Goal: Register for event/course

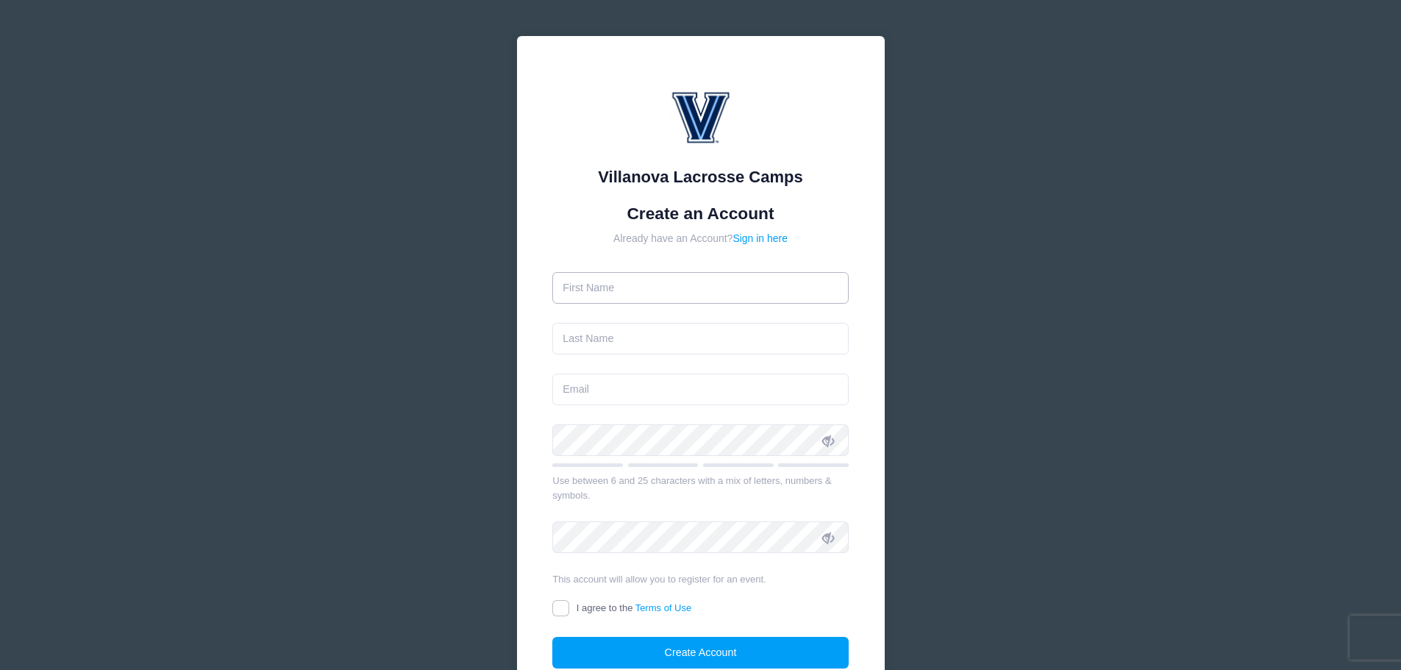
click at [620, 277] on input "text" at bounding box center [700, 288] width 296 height 32
type input "[PERSON_NAME]"
type input "[PERSON_NAME][EMAIL_ADDRESS][PERSON_NAME][DOMAIN_NAME]"
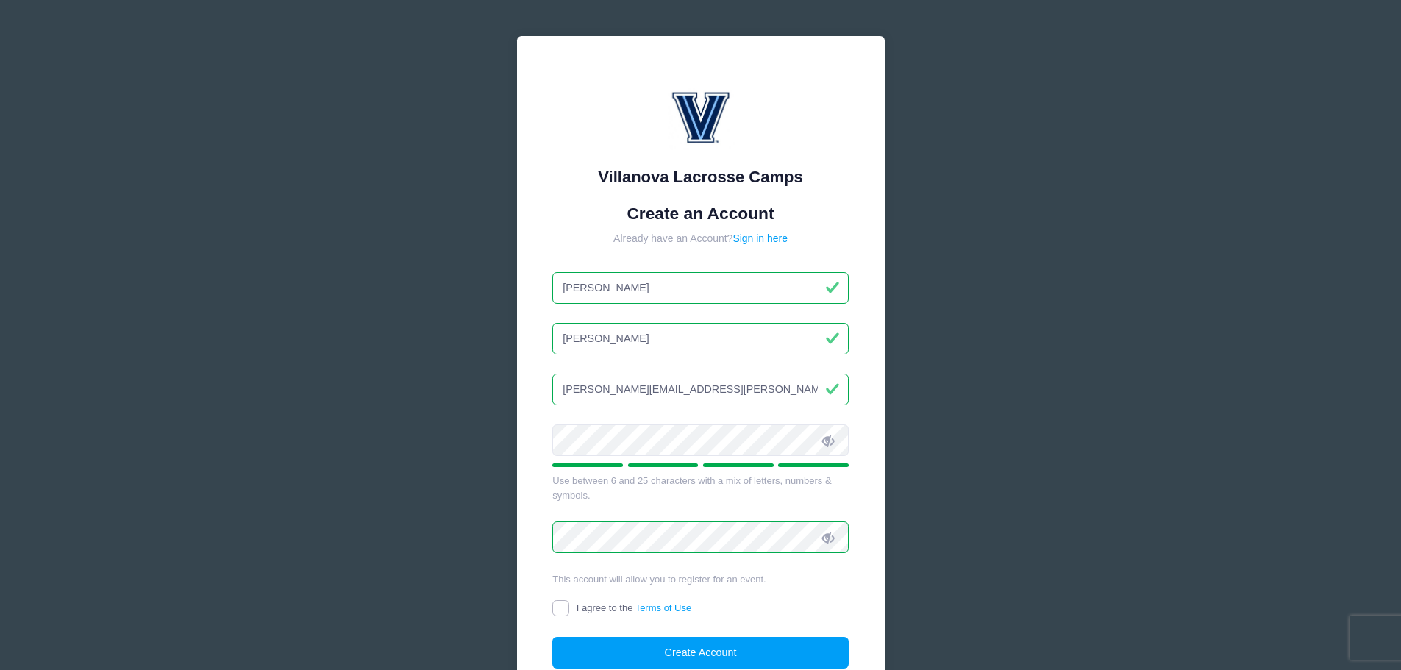
click at [558, 609] on input "I agree to the Terms of Use" at bounding box center [560, 608] width 17 height 17
checkbox input "true"
click at [676, 658] on button "Create Account" at bounding box center [700, 653] width 296 height 32
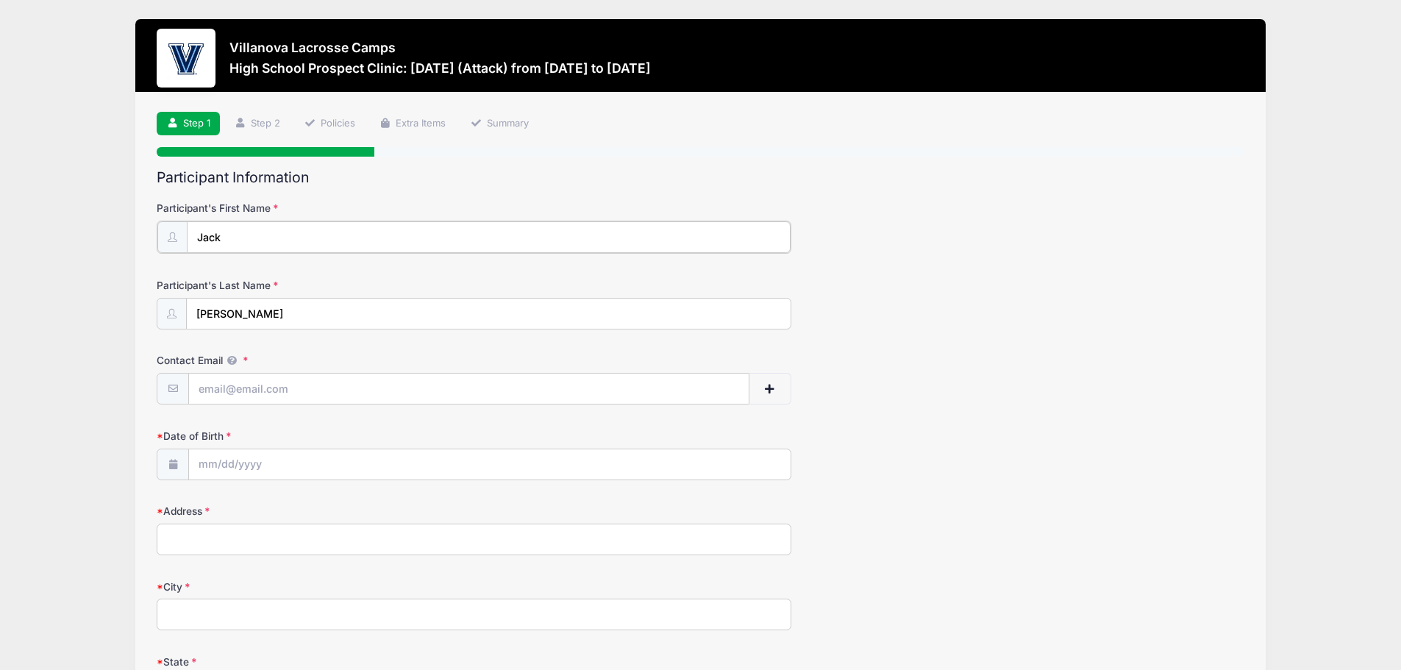
click at [199, 241] on input "Jack" at bounding box center [489, 237] width 604 height 32
click at [263, 228] on input "[PERSON_NAME] "[PERSON_NAME]" at bounding box center [489, 237] width 604 height 32
type input "[PERSON_NAME] "[PERSON_NAME]""
click at [264, 382] on input "Contact Email" at bounding box center [469, 388] width 560 height 32
type input "[EMAIL_ADDRESS][DOMAIN_NAME]"
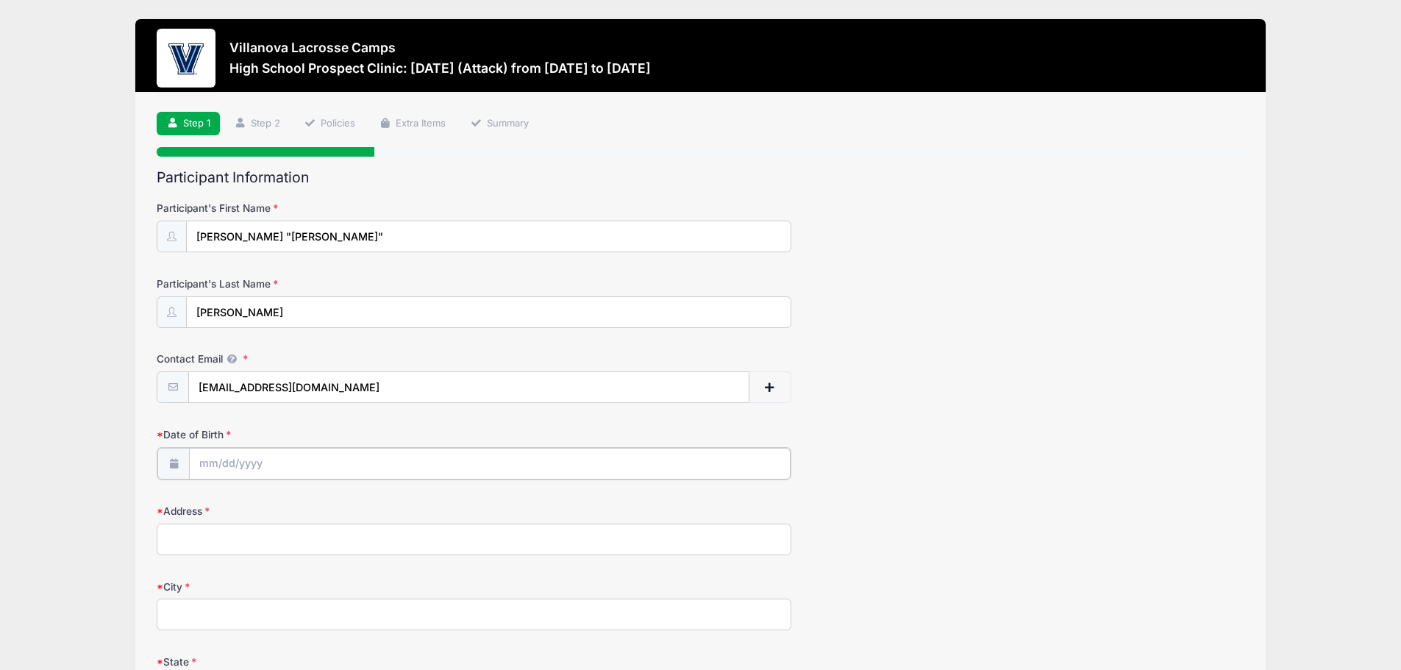
click at [219, 463] on input "Date of Birth" at bounding box center [490, 464] width 602 height 32
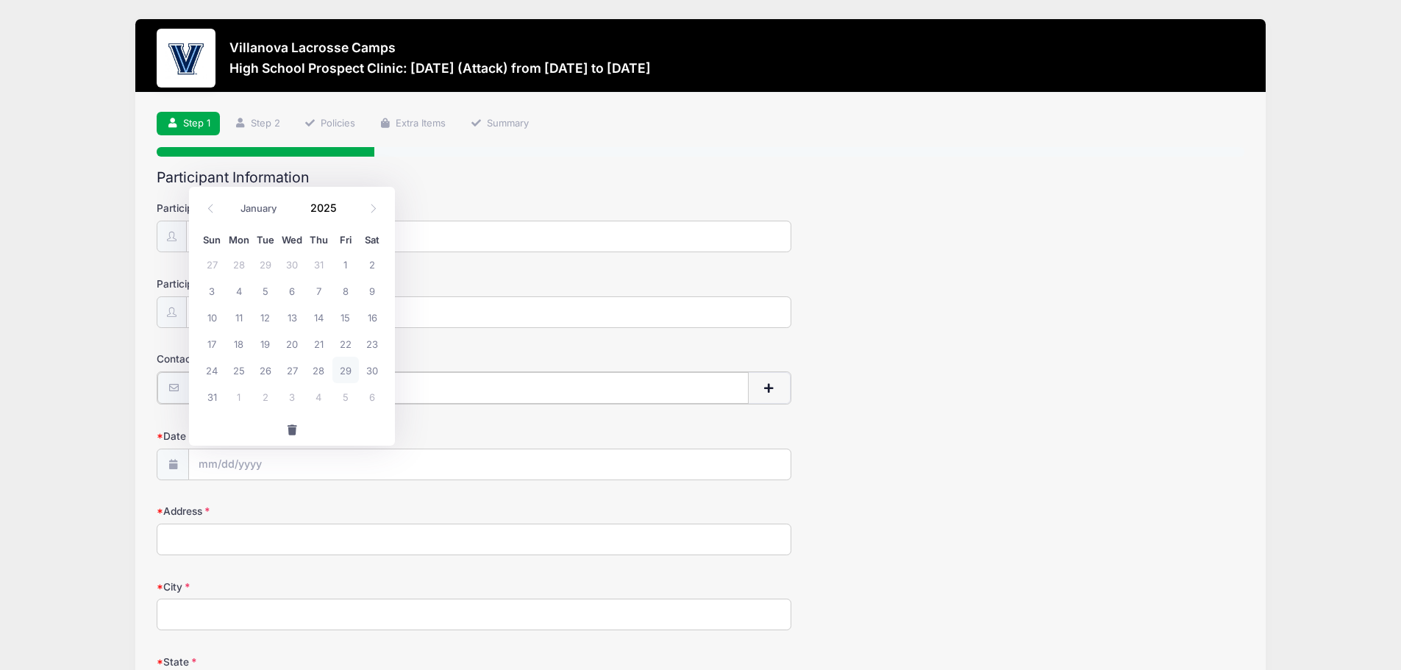
click at [541, 393] on input "[EMAIL_ADDRESS][DOMAIN_NAME]" at bounding box center [469, 388] width 560 height 32
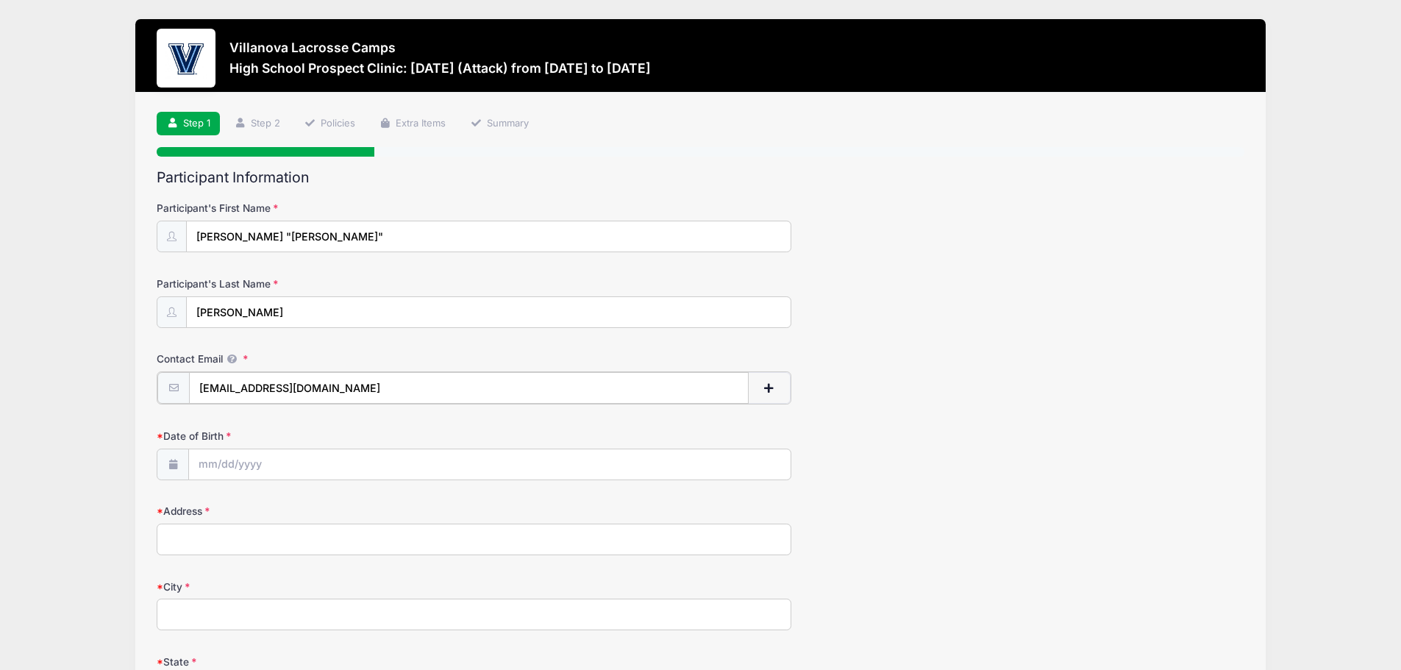
click at [541, 393] on input "[EMAIL_ADDRESS][DOMAIN_NAME]" at bounding box center [469, 388] width 560 height 32
type input "[PERSON_NAME][EMAIL_ADDRESS][PERSON_NAME][DOMAIN_NAME]"
type input "[STREET_ADDRESS]"
type input "[GEOGRAPHIC_DATA]"
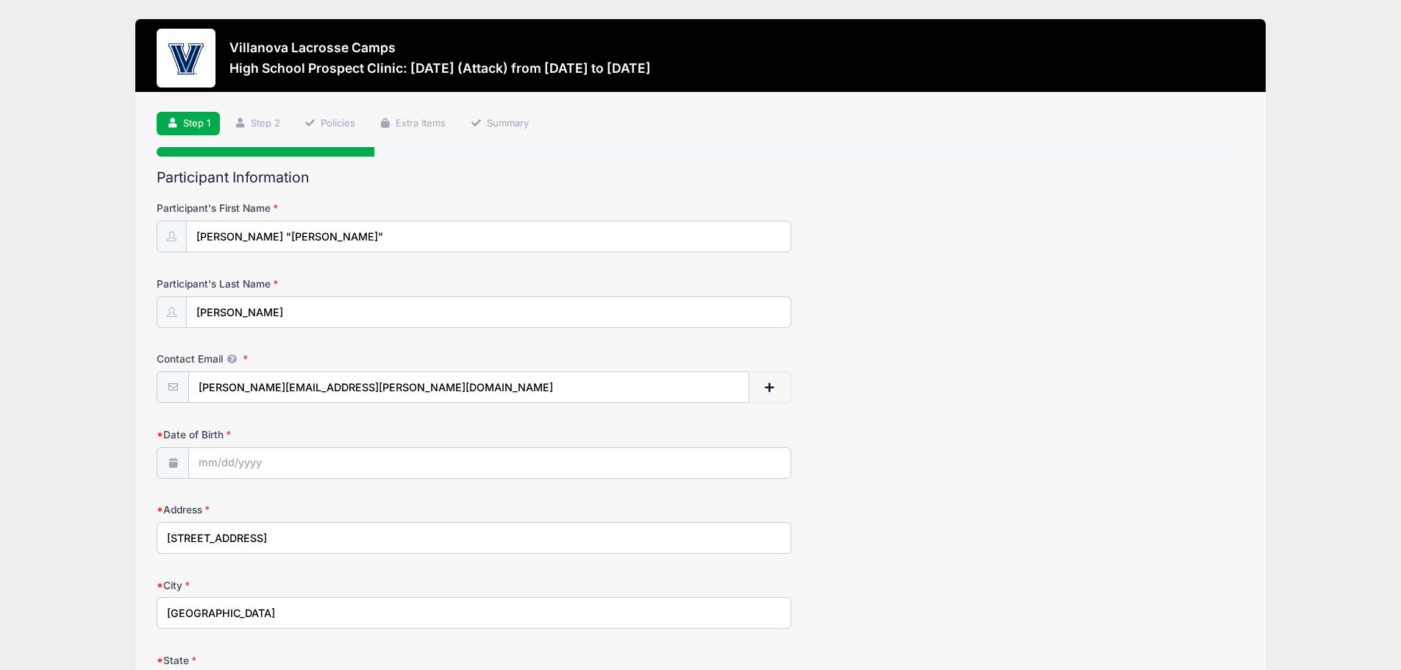
select select "WV"
type input "25314"
type input "[PHONE_NUMBER]"
click at [256, 458] on input "Date of Birth" at bounding box center [490, 464] width 602 height 32
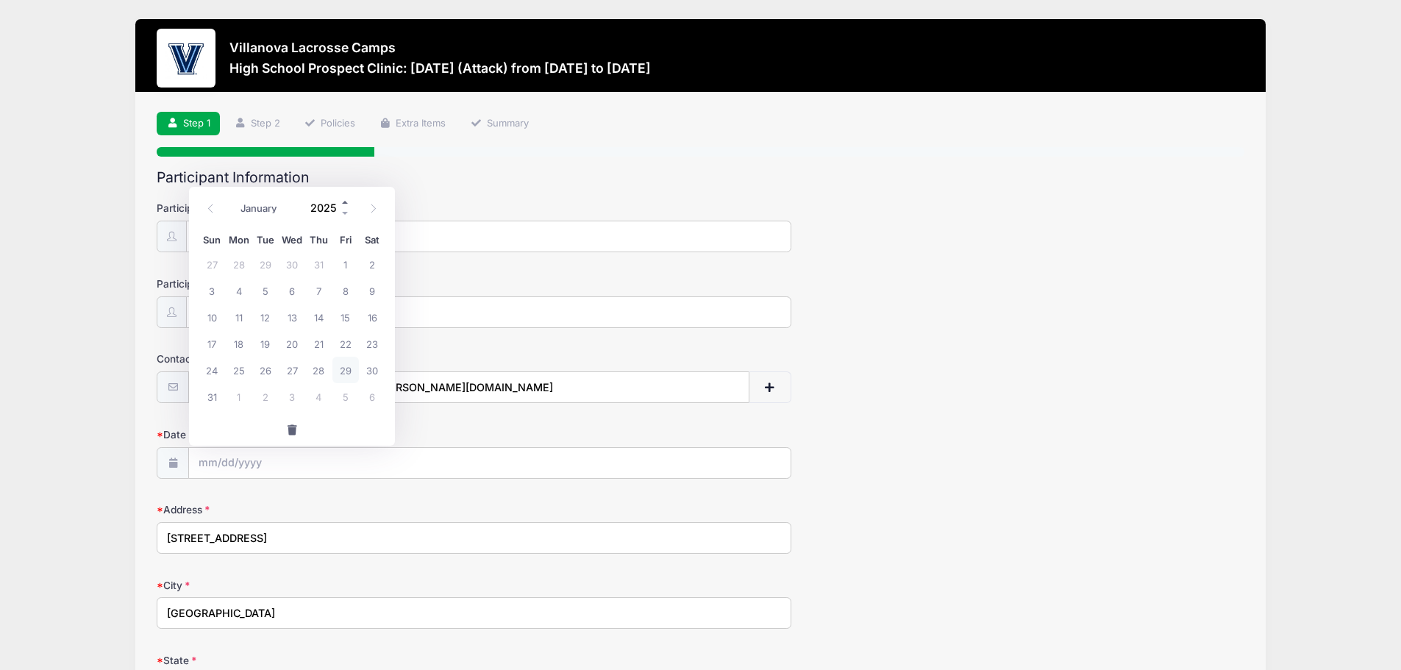
click at [347, 203] on span at bounding box center [346, 202] width 10 height 11
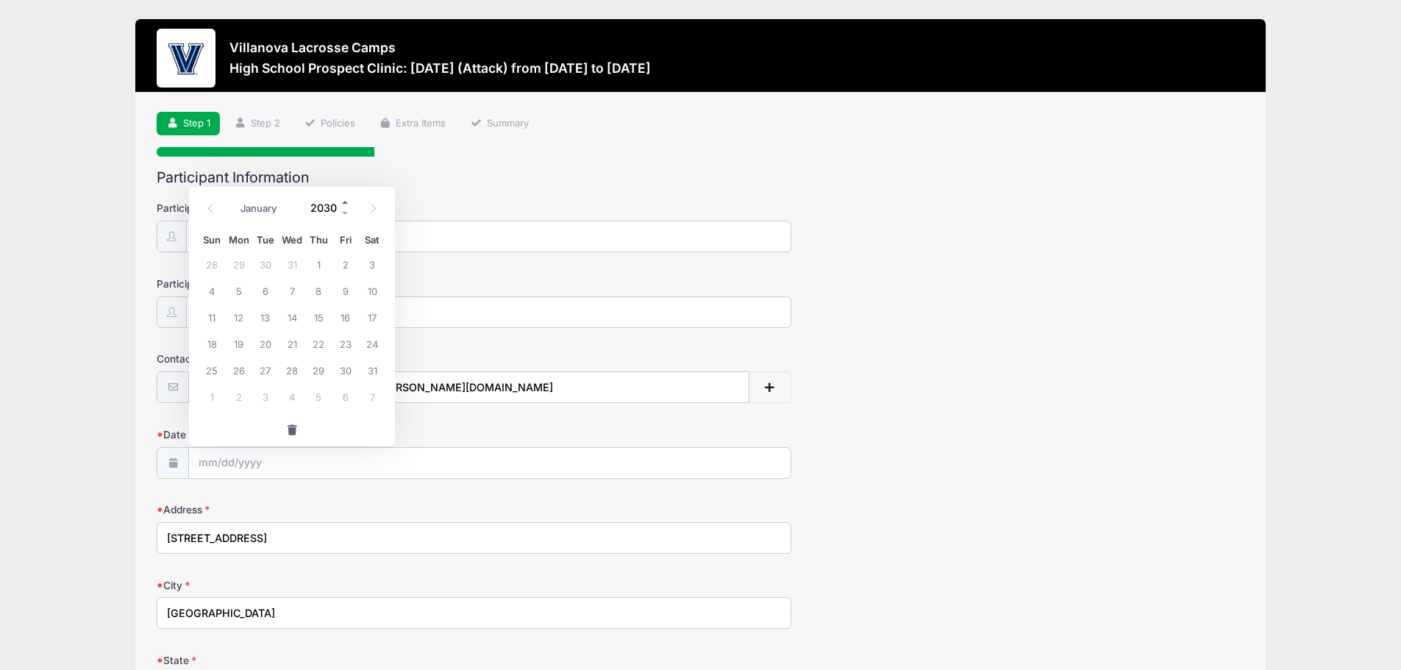
click at [347, 203] on span at bounding box center [346, 202] width 10 height 11
click at [347, 210] on span at bounding box center [346, 213] width 10 height 11
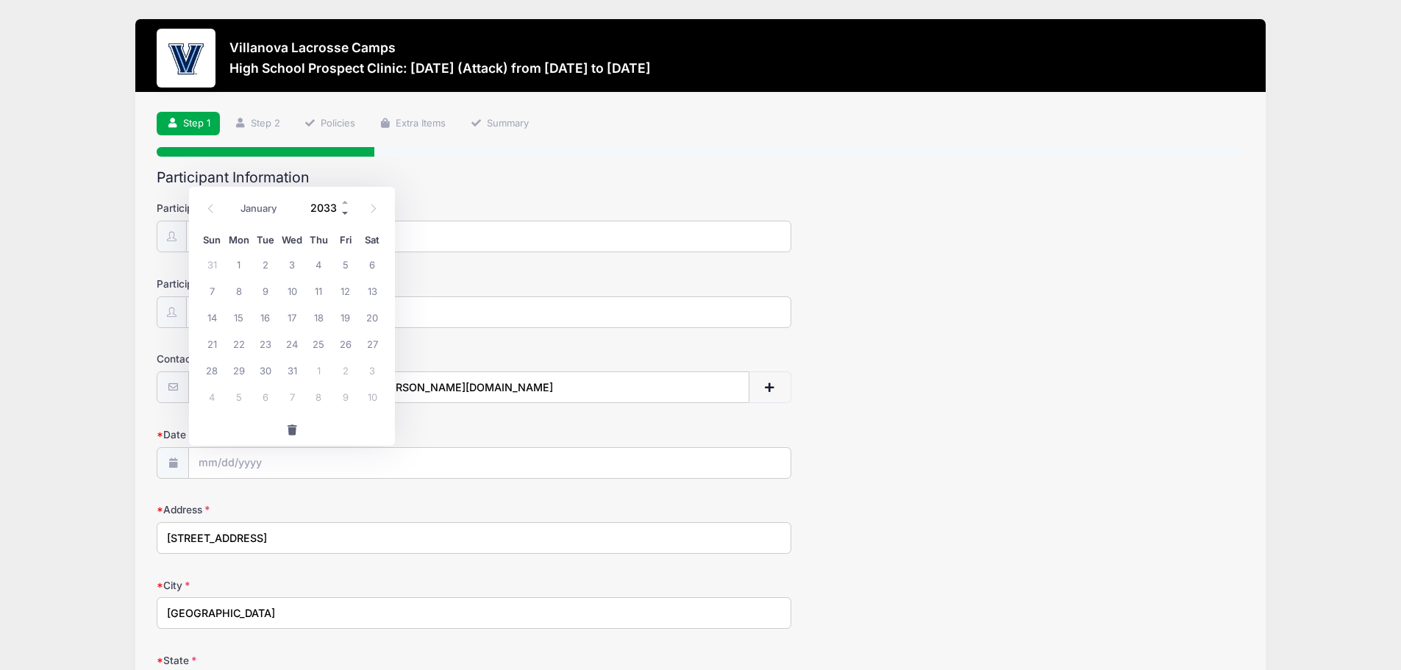
click at [347, 210] on span at bounding box center [346, 213] width 10 height 11
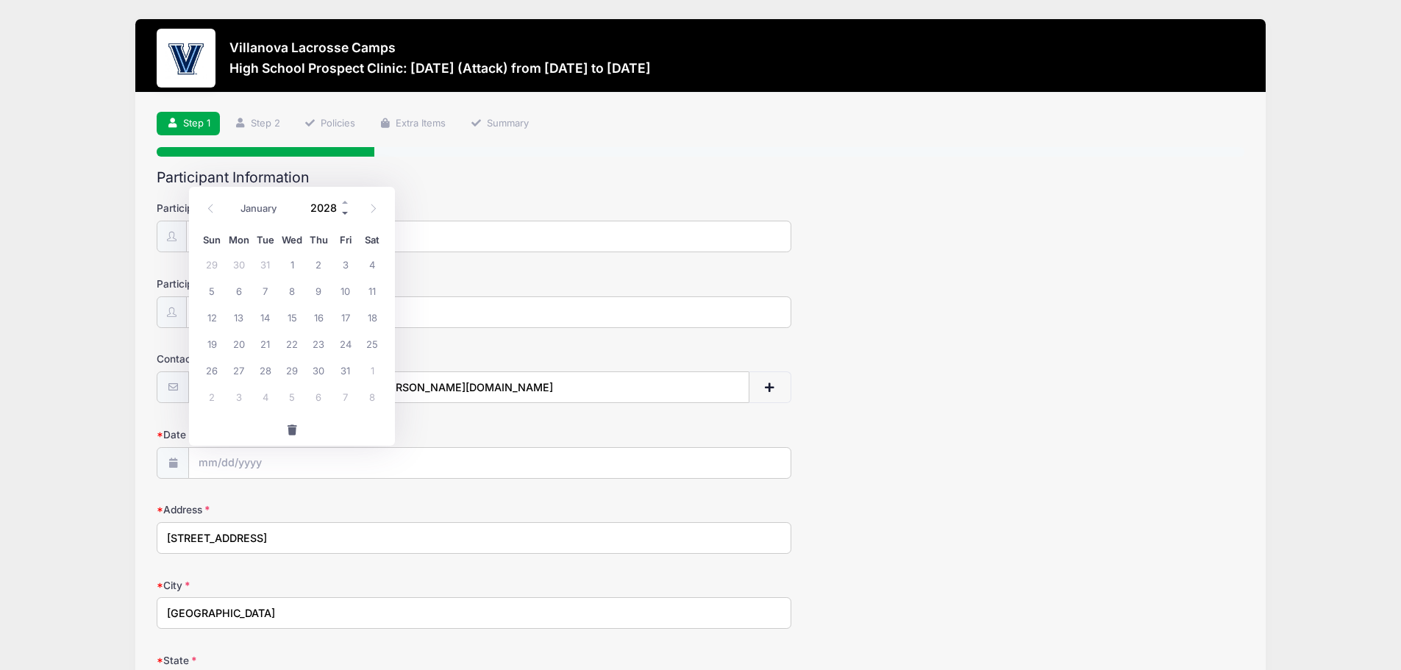
click at [347, 210] on span at bounding box center [346, 213] width 10 height 11
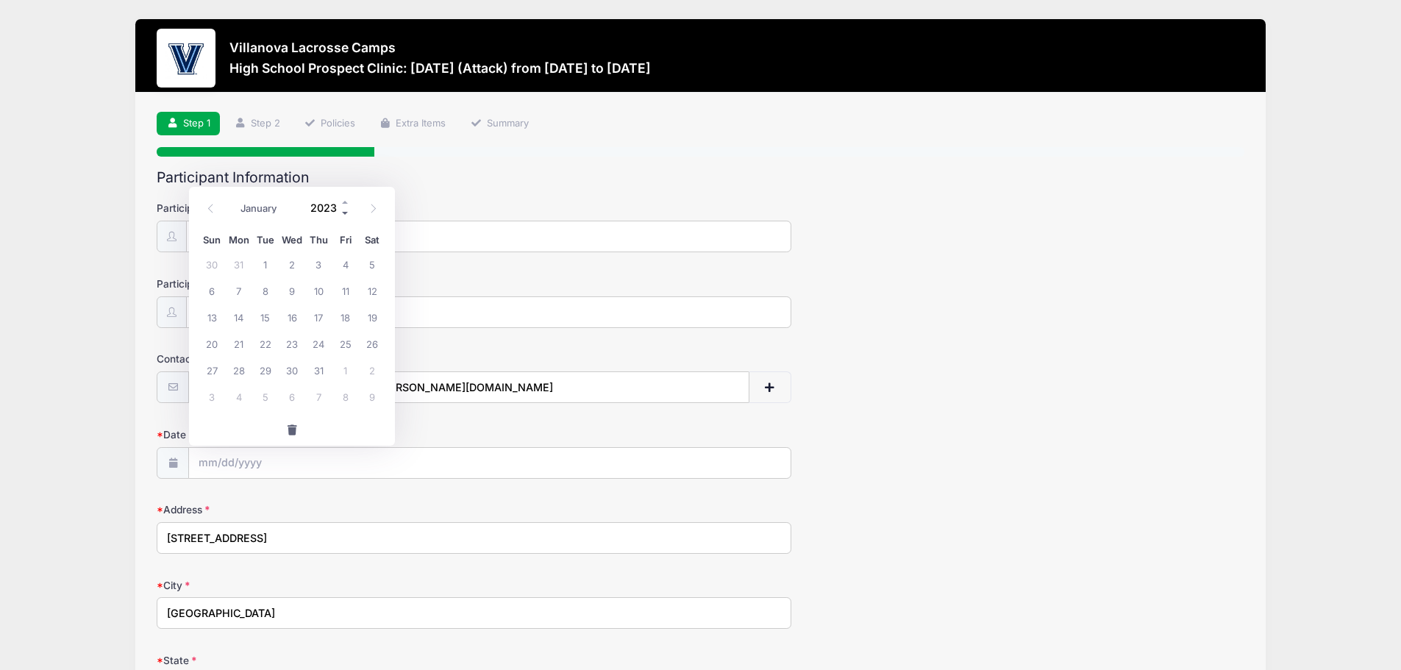
click at [347, 210] on span at bounding box center [346, 213] width 10 height 11
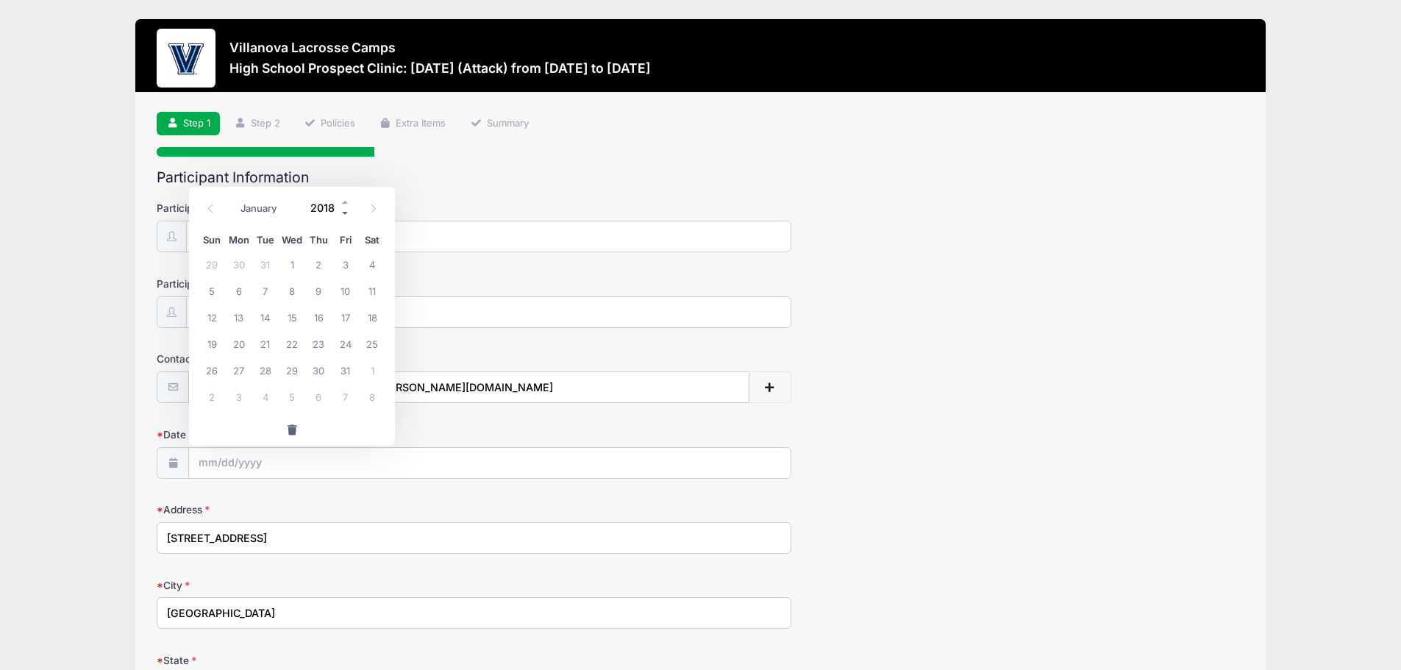
click at [347, 210] on span at bounding box center [346, 213] width 10 height 11
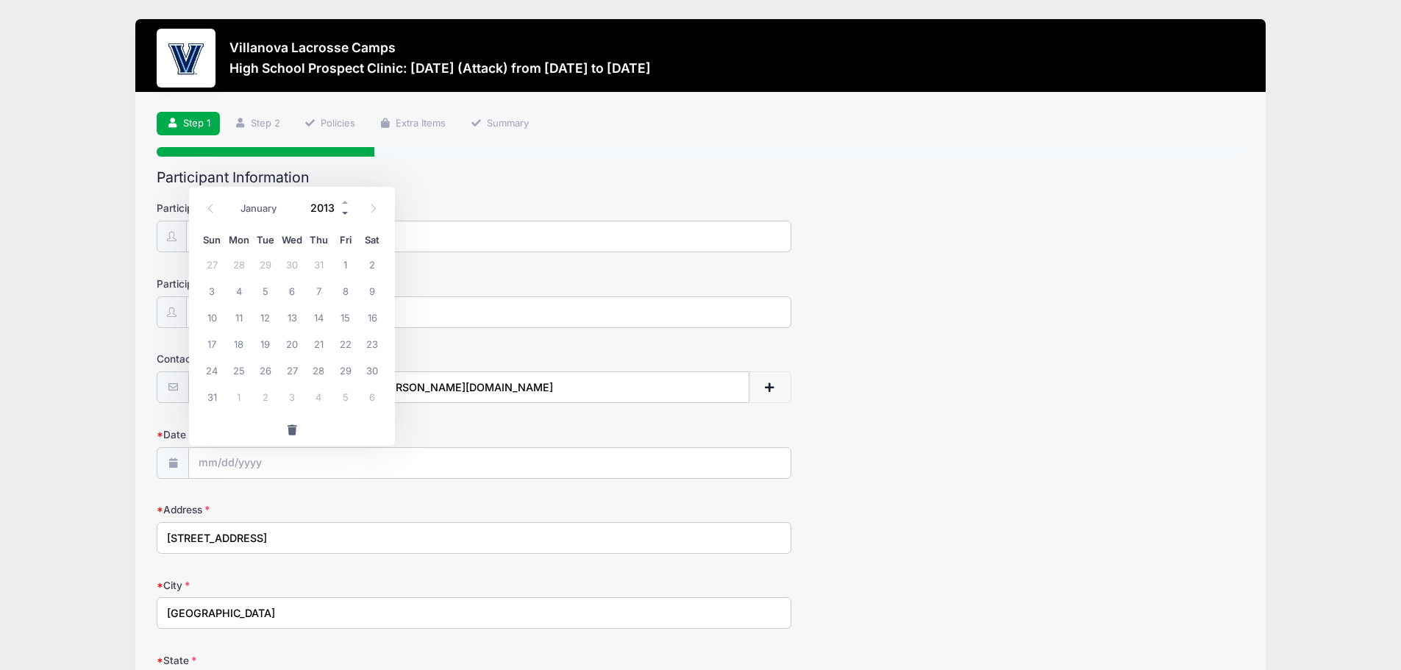
click at [347, 210] on span at bounding box center [346, 213] width 10 height 11
type input "2009"
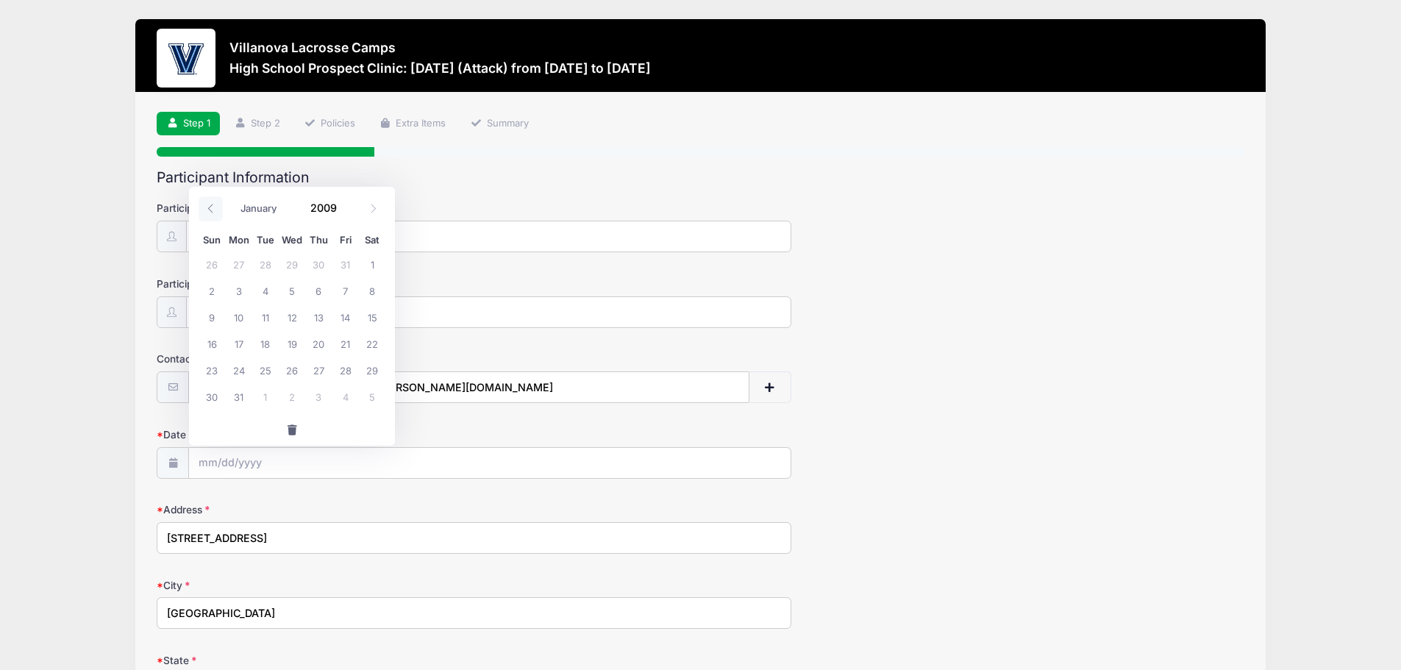
click at [216, 211] on span at bounding box center [211, 208] width 24 height 25
click at [216, 211] on icon at bounding box center [211, 209] width 10 height 10
click at [366, 210] on span at bounding box center [373, 208] width 24 height 25
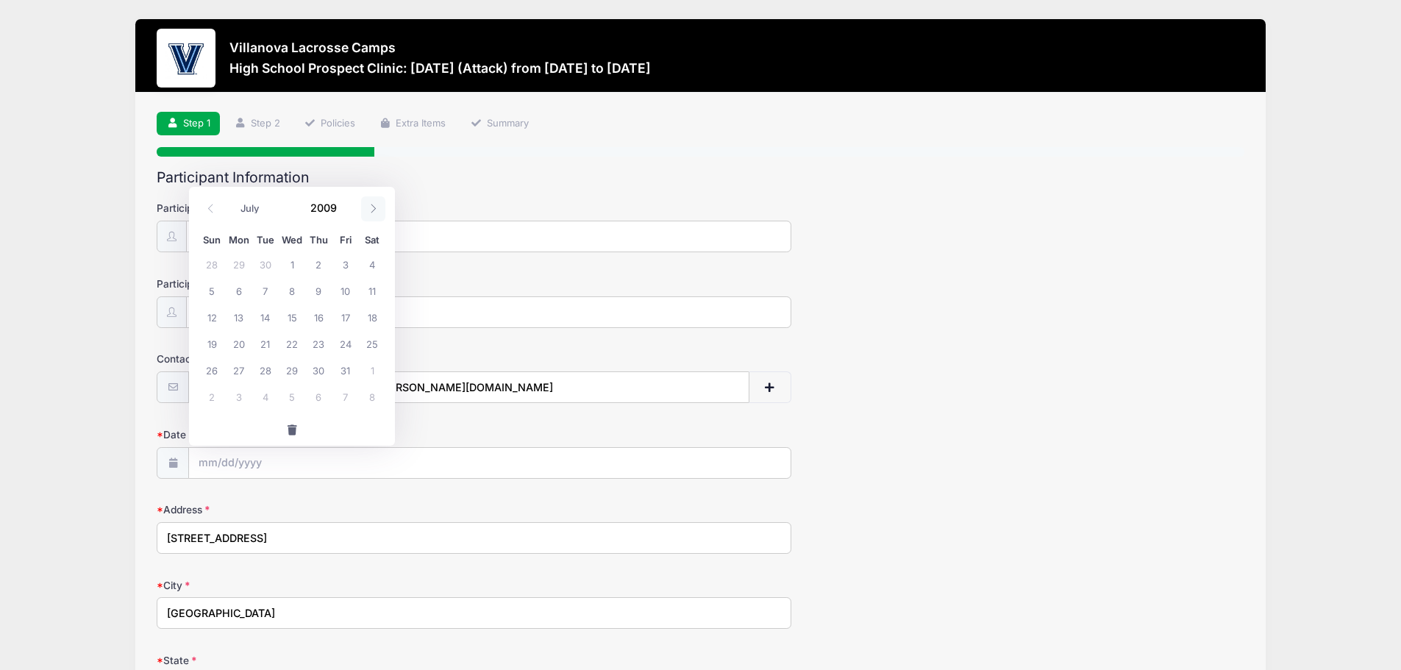
click at [366, 210] on span at bounding box center [373, 208] width 24 height 25
select select "9"
click at [238, 291] on span "5" at bounding box center [239, 290] width 26 height 26
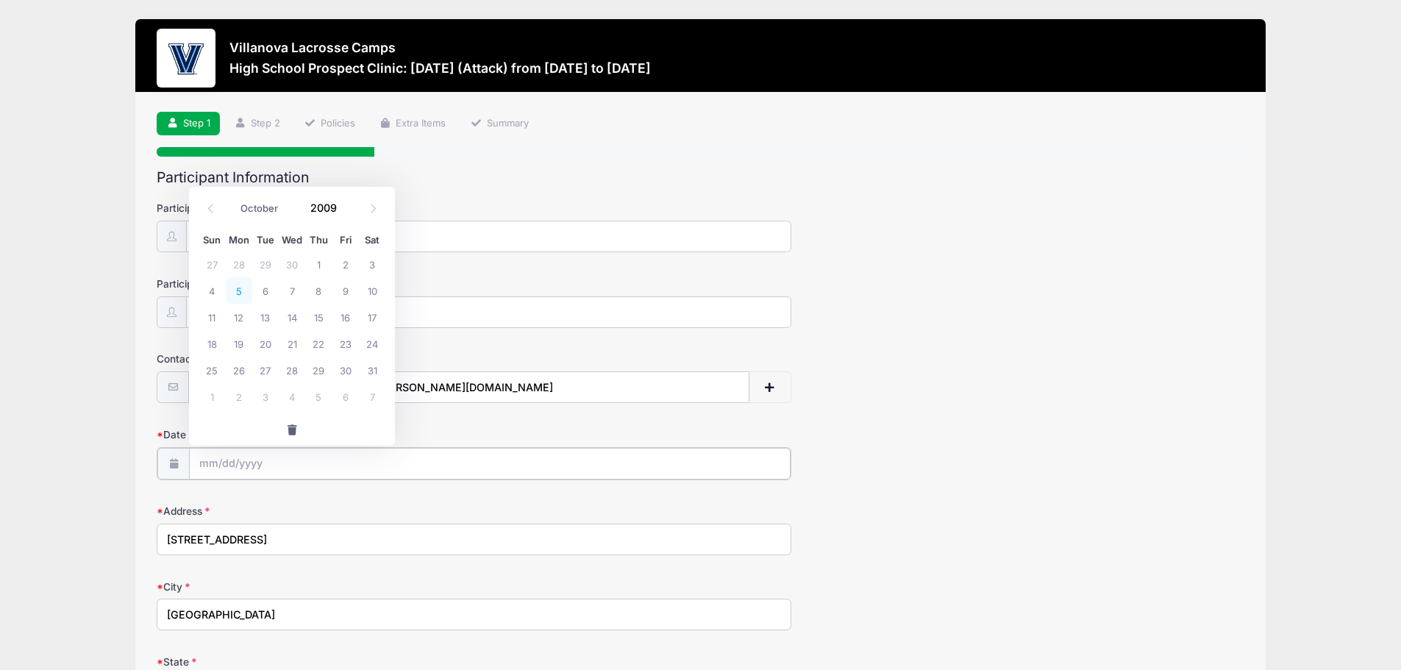
type input "[DATE]"
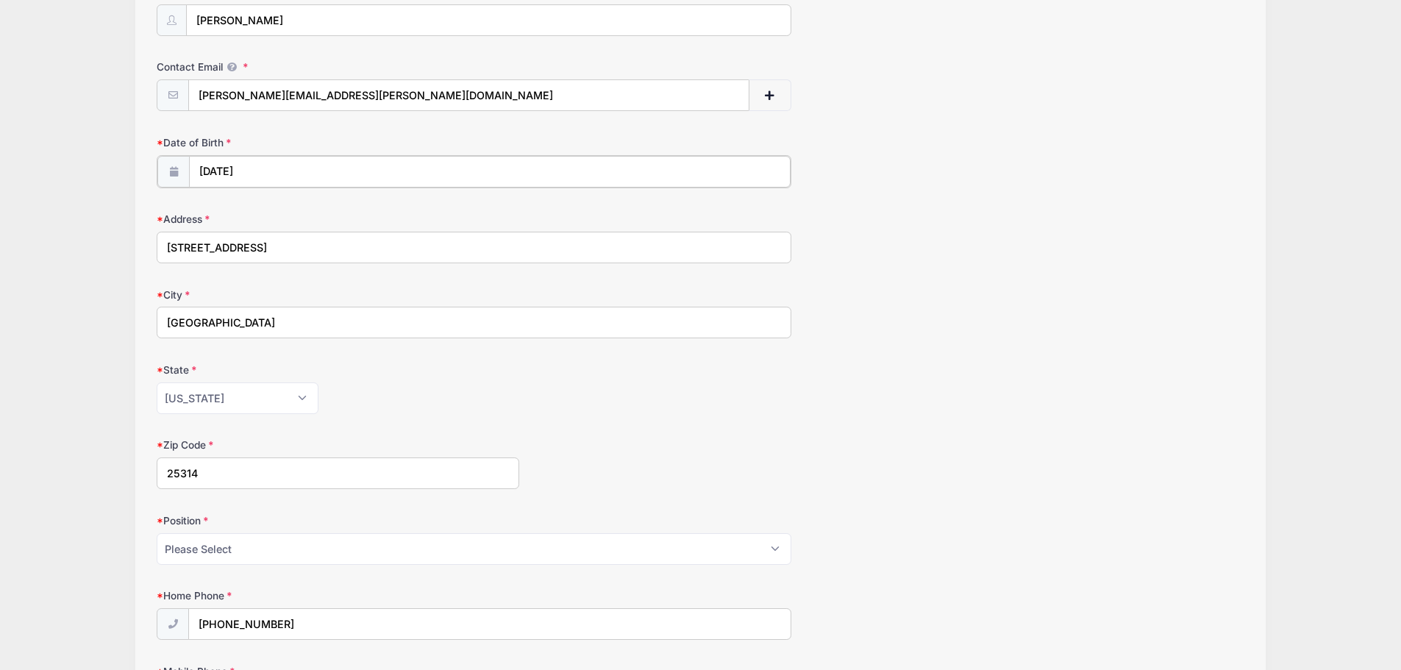
scroll to position [441, 0]
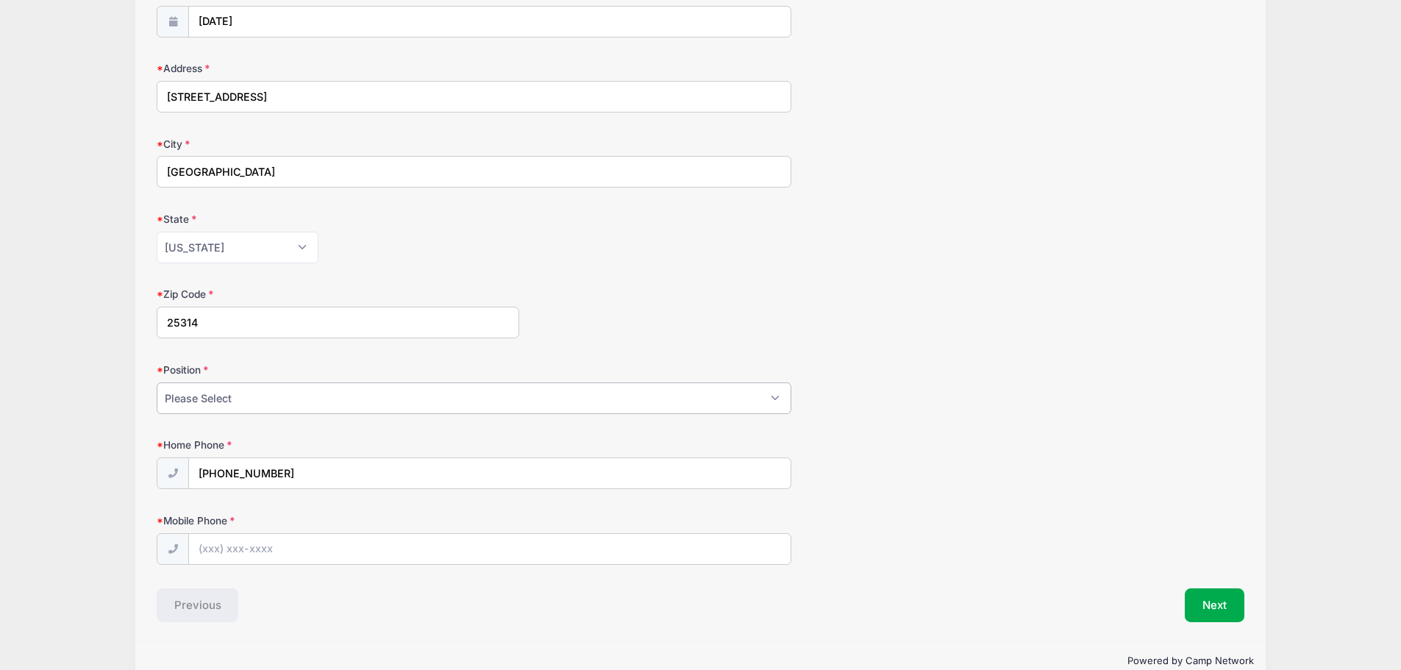
click at [210, 404] on select "Please Select Goalie Middie Defense Attack FOGO LSM" at bounding box center [474, 399] width 635 height 32
select select "Attack"
click at [157, 383] on select "Please Select Goalie Middie Defense Attack FOGO LSM" at bounding box center [474, 399] width 635 height 32
click at [280, 558] on input "Mobile Phone" at bounding box center [490, 550] width 602 height 32
type input "[PHONE_NUMBER]"
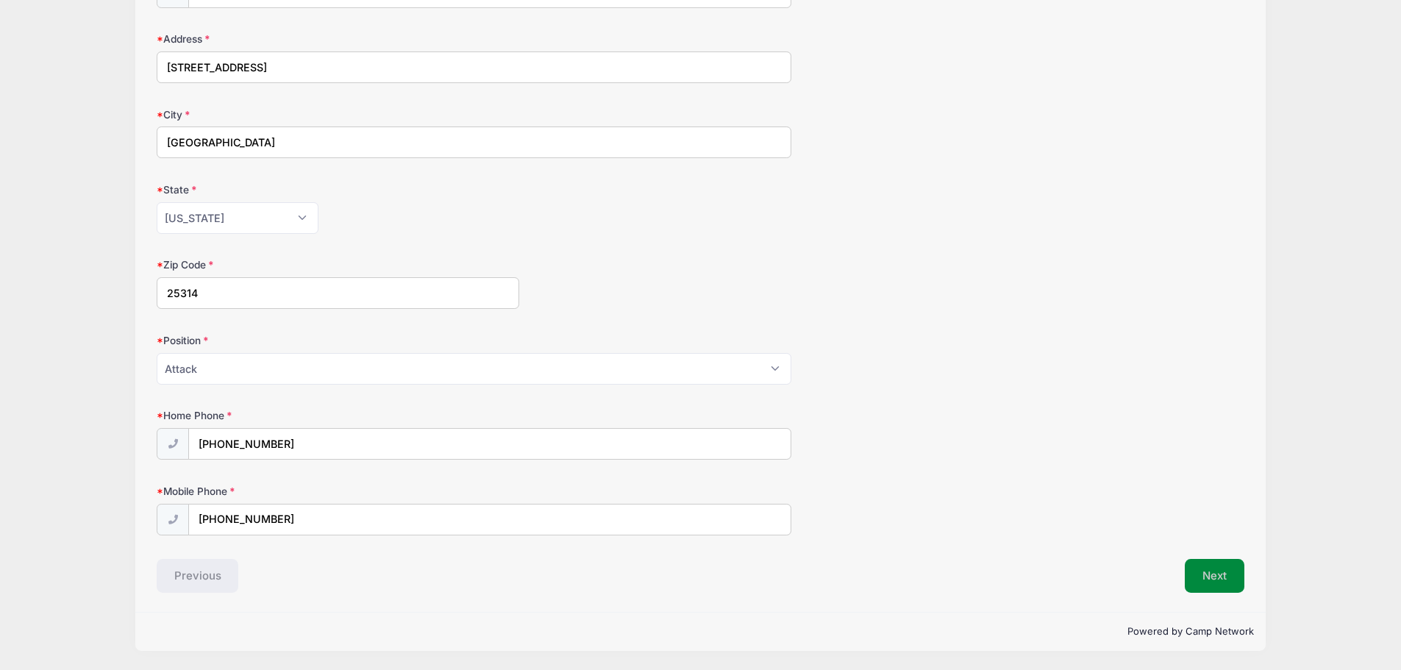
click at [1201, 572] on button "Next" at bounding box center [1215, 576] width 60 height 34
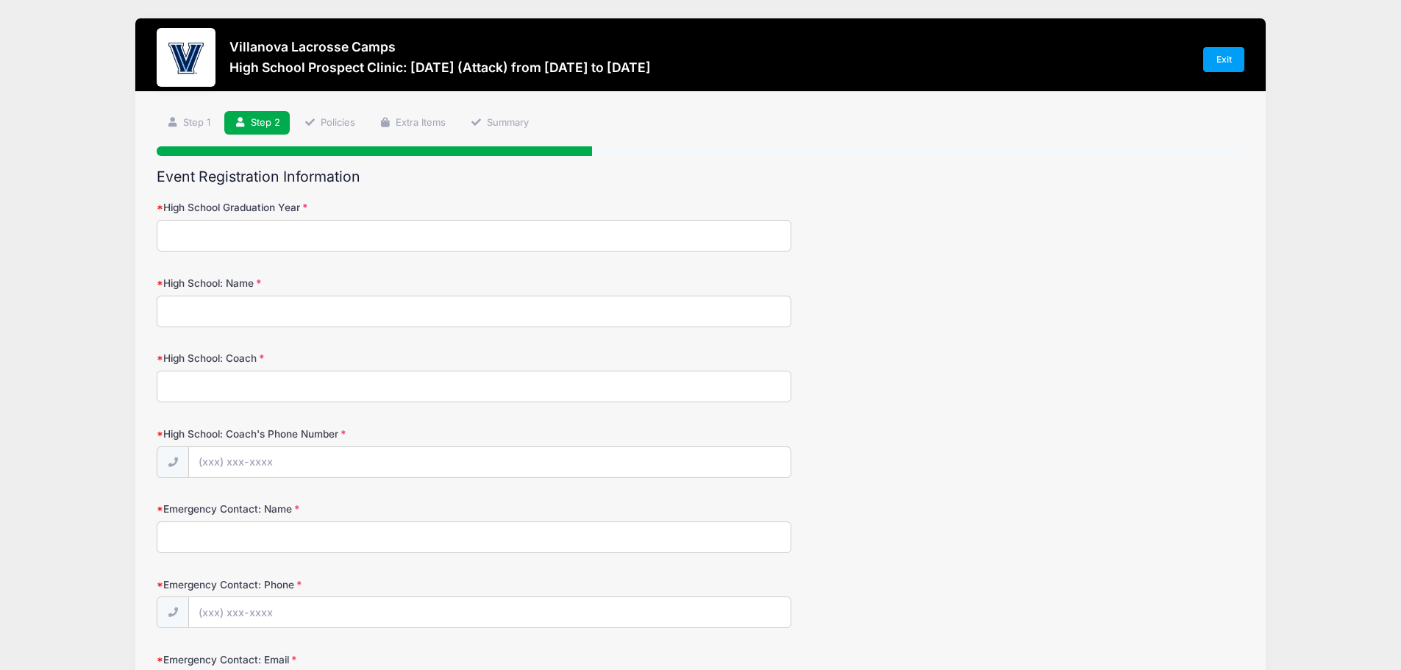
scroll to position [0, 0]
click at [359, 238] on input "High School Graduation Year" at bounding box center [474, 237] width 635 height 32
type input "2028"
click at [326, 316] on input "High School: Name" at bounding box center [474, 312] width 635 height 32
type input "[PERSON_NAME][GEOGRAPHIC_DATA][US_STATE]"
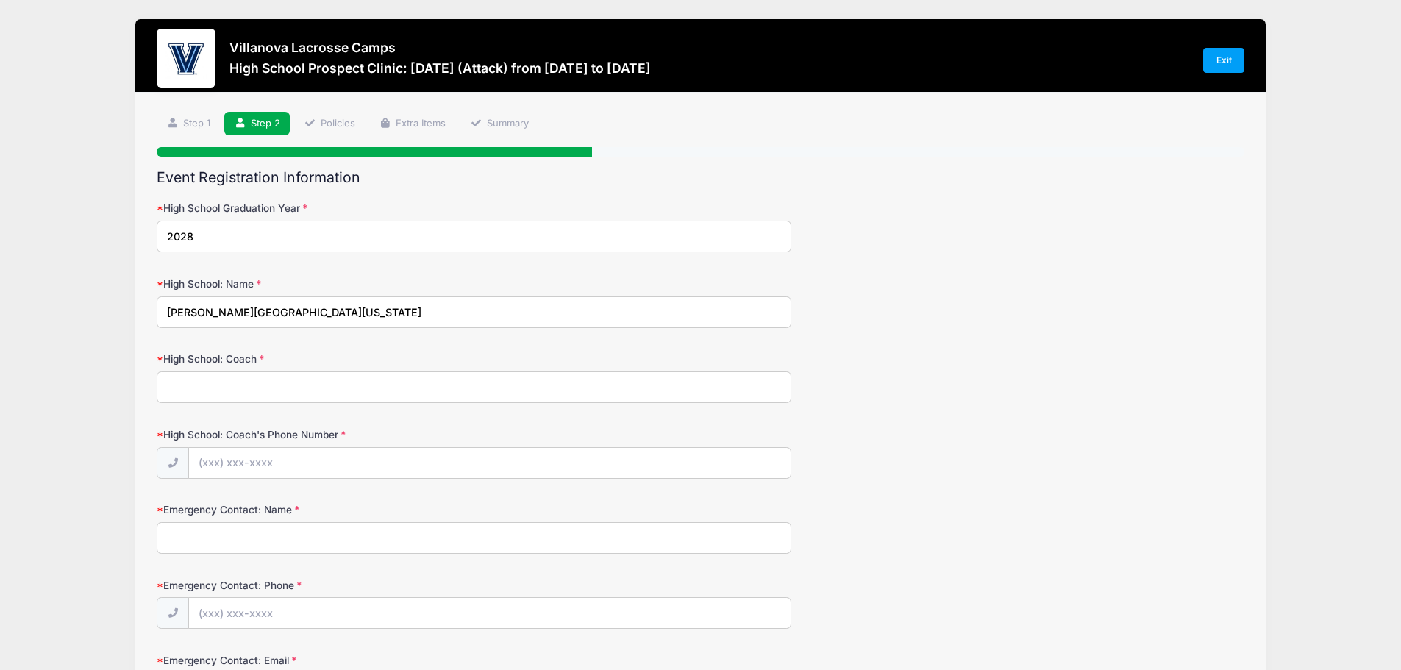
type input "B"
type input "[PERSON_NAME]"
click at [249, 474] on input "High School: Coach's Phone Number" at bounding box center [490, 464] width 602 height 32
type input "[PHONE_NUMBER]"
click at [373, 549] on input "Emergency Contact: Name" at bounding box center [474, 538] width 635 height 32
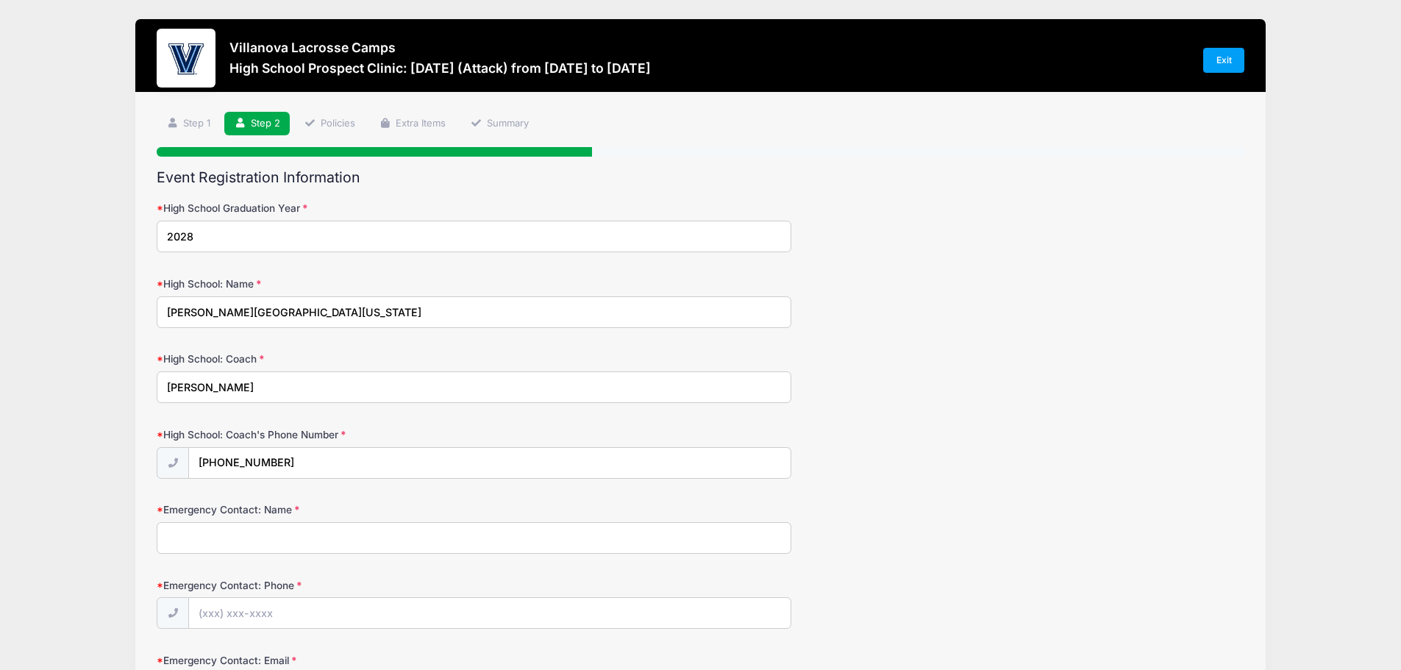
type input "[PERSON_NAME]"
type input "[PHONE_NUMBER]"
type input "[PERSON_NAME][EMAIL_ADDRESS][PERSON_NAME][DOMAIN_NAME]"
click at [908, 578] on div "Emergency Contact: Phone [PHONE_NUMBER]" at bounding box center [701, 603] width 1088 height 51
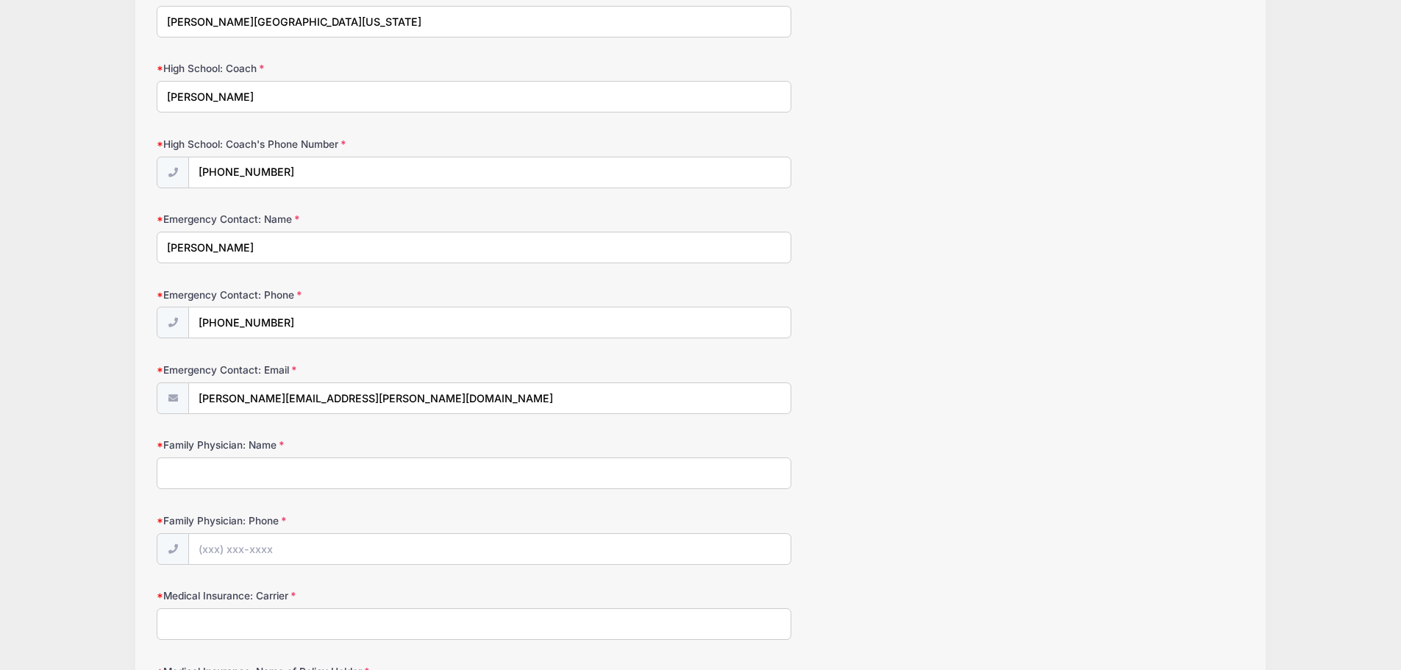
scroll to position [294, 0]
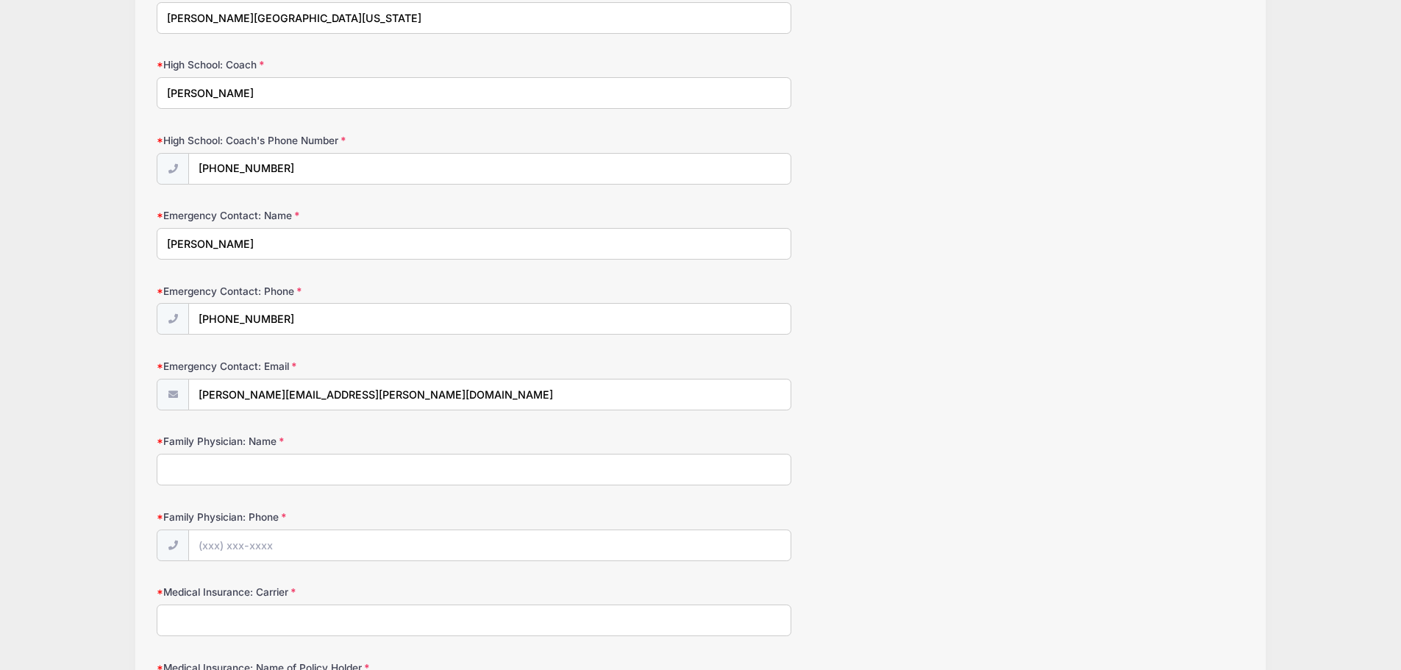
click at [277, 476] on input "Family Physician: Name" at bounding box center [474, 470] width 635 height 32
type input "[PERSON_NAME]"
click at [258, 542] on input "Family Physician: Phone" at bounding box center [490, 546] width 602 height 32
type input "[PHONE_NUMBER]"
click at [285, 626] on input "Medical Insurance: Carrier" at bounding box center [474, 621] width 635 height 32
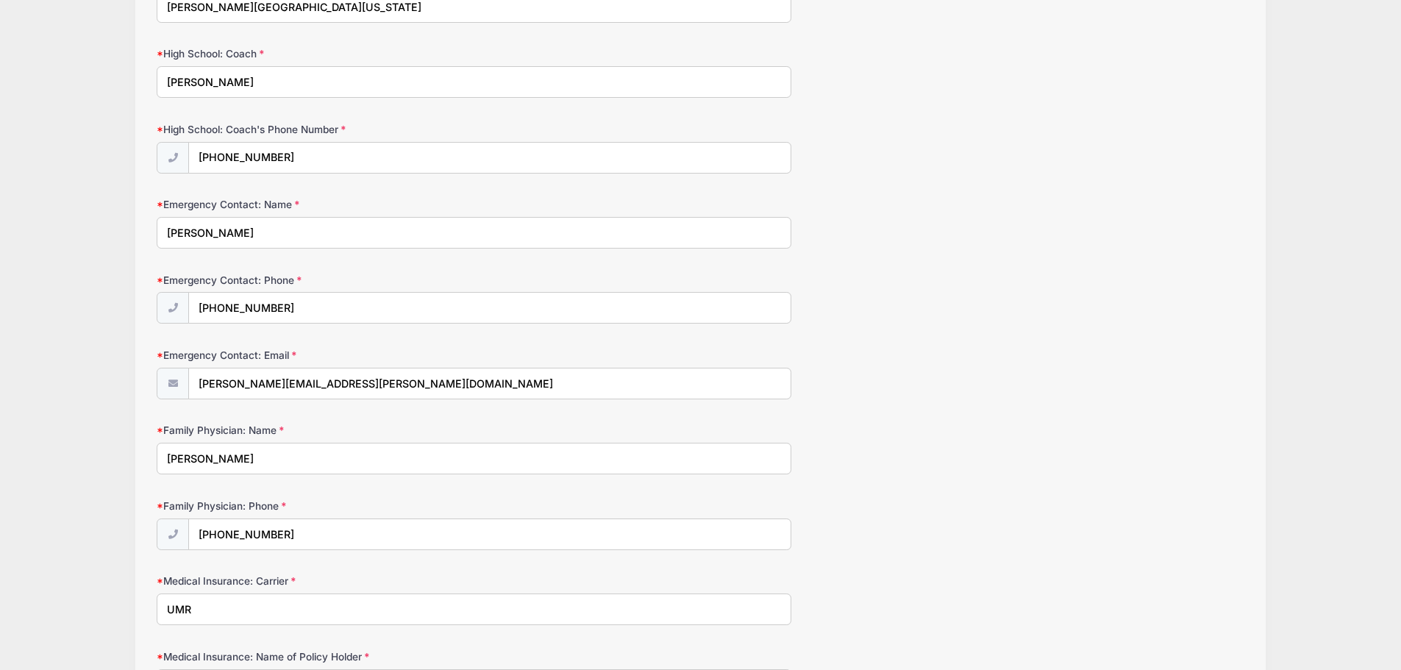
scroll to position [441, 0]
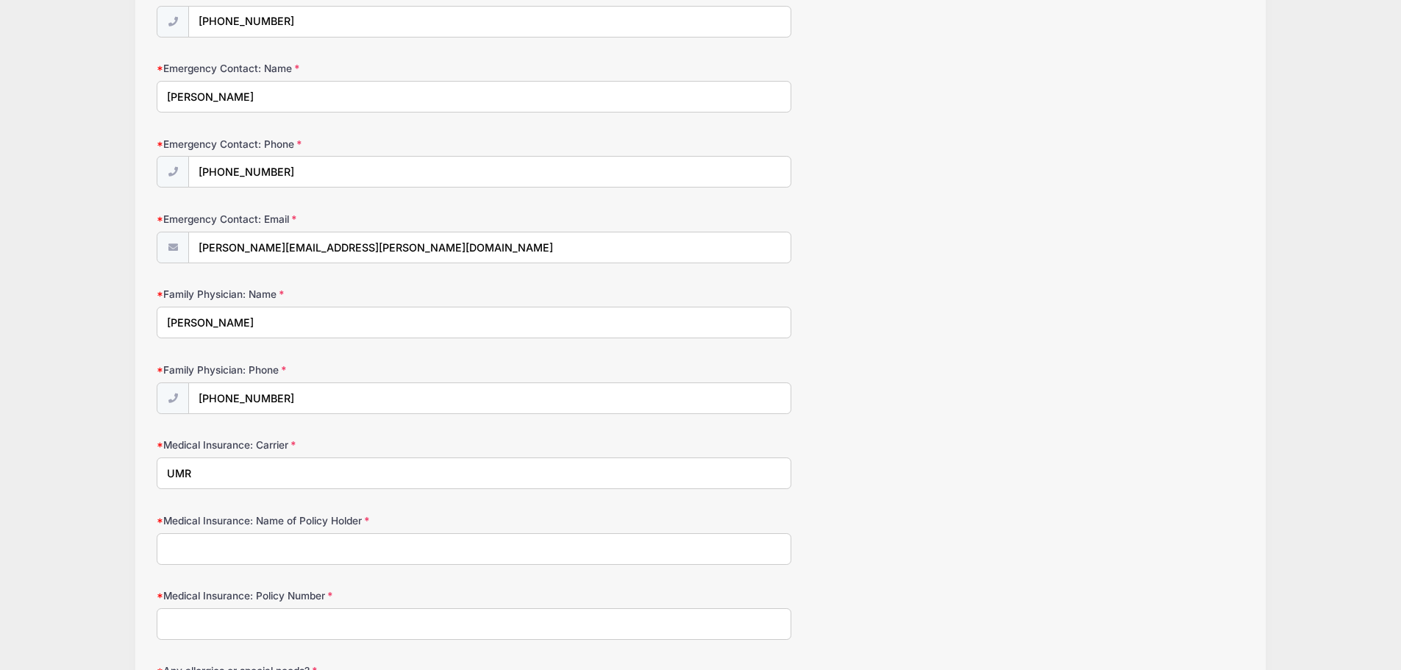
type input "UMR"
click at [377, 550] on input "Medical Insurance: Name of Policy Holder" at bounding box center [474, 549] width 635 height 32
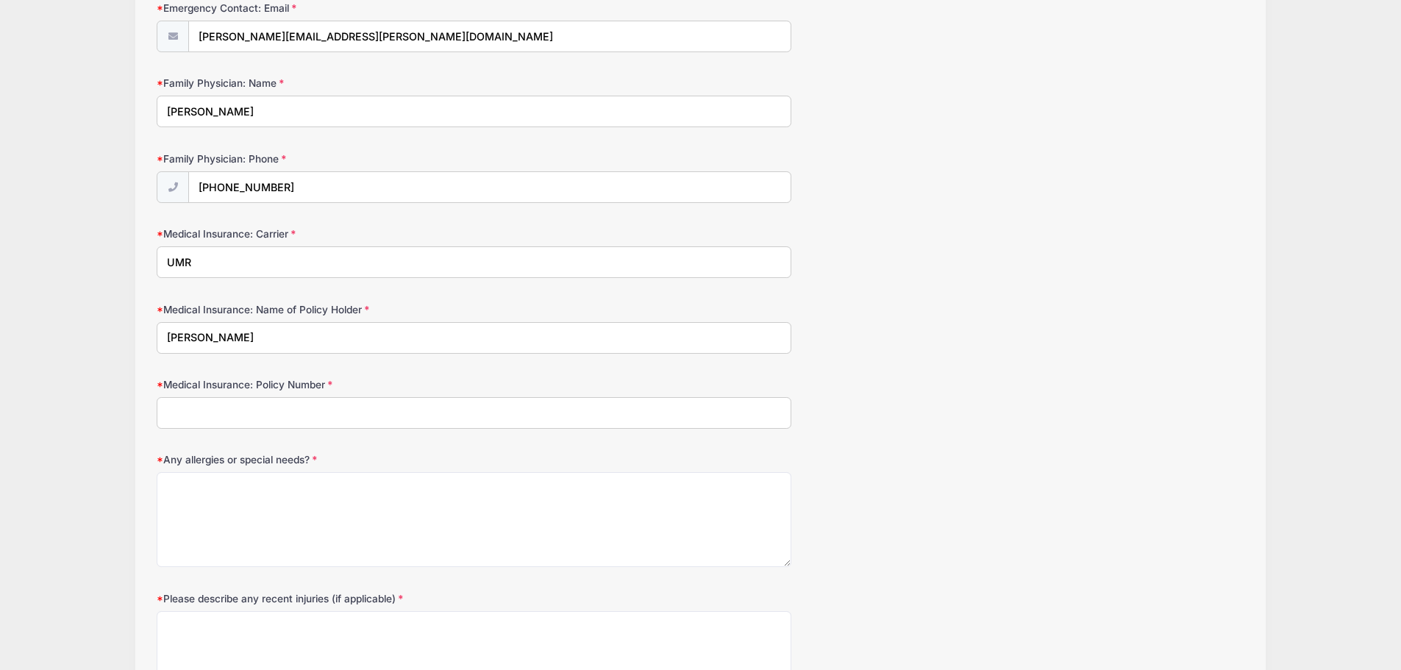
scroll to position [662, 0]
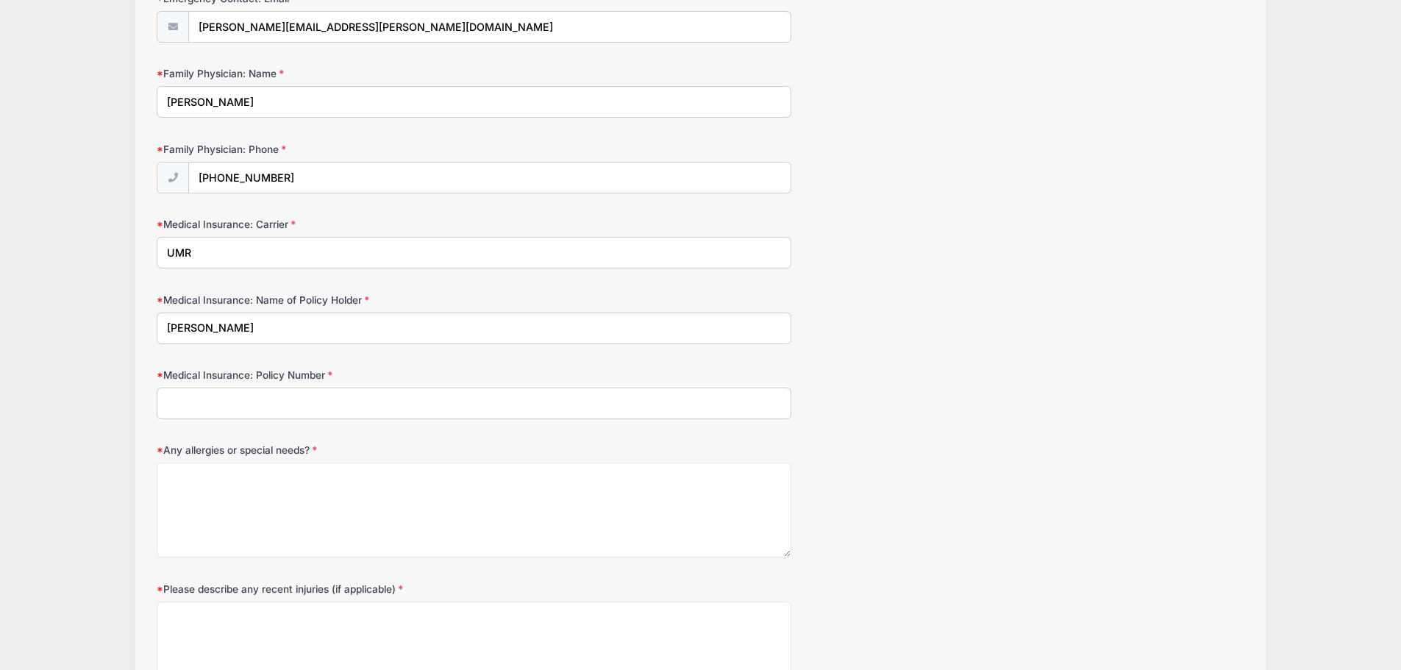
type input "[PERSON_NAME]"
click at [325, 405] on input "Medical Insurance: Policy Number" at bounding box center [474, 404] width 635 height 32
type input "7700971576"
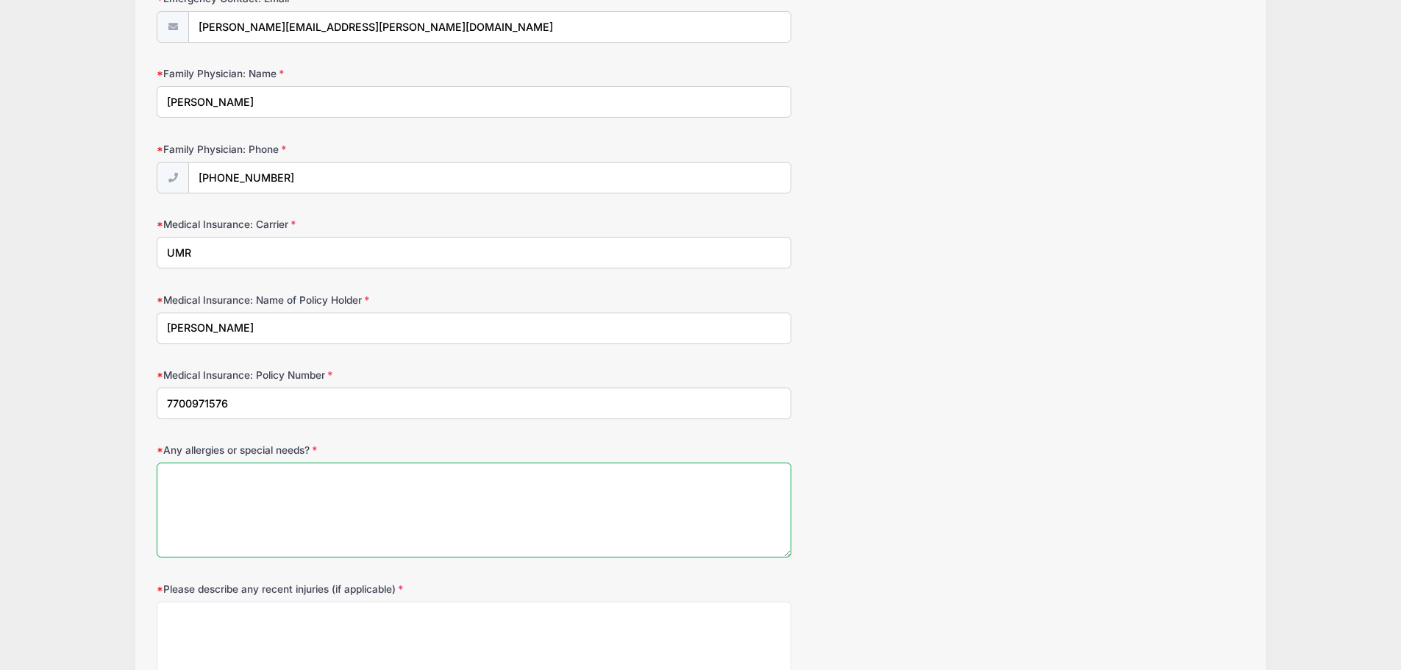
click at [328, 502] on textarea "Any allergies or special needs?" at bounding box center [474, 510] width 635 height 95
type textarea "no"
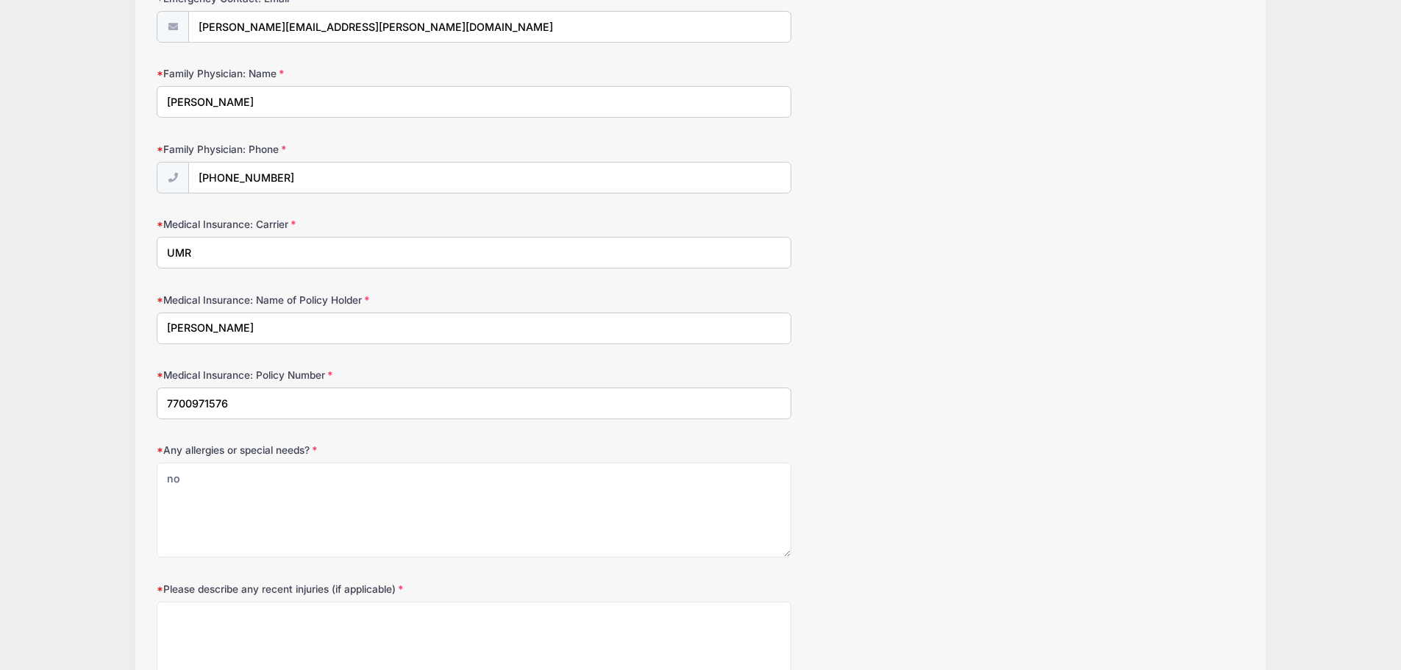
click at [1043, 415] on div "Medical Insurance: Policy Number 7700971576" at bounding box center [701, 393] width 1088 height 51
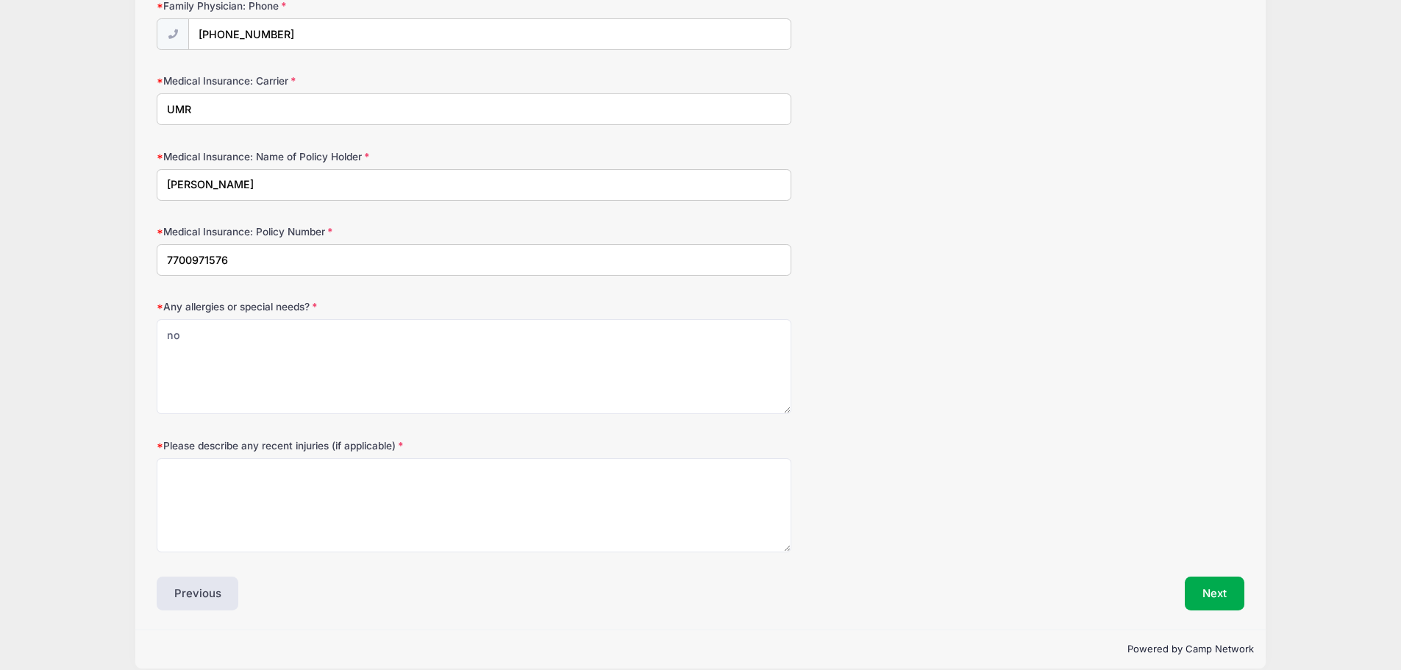
scroll to position [823, 0]
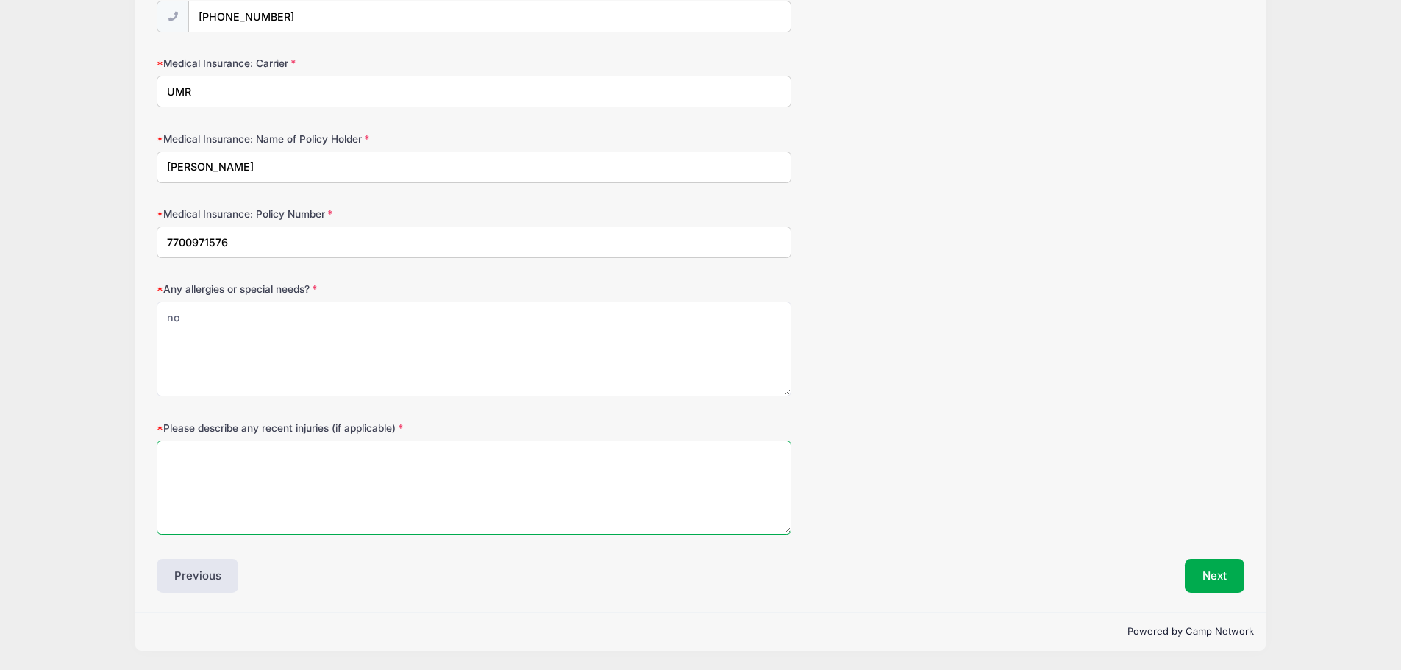
click at [195, 510] on textarea "Please describe any recent injuries (if applicable)" at bounding box center [474, 488] width 635 height 95
type textarea "n/a"
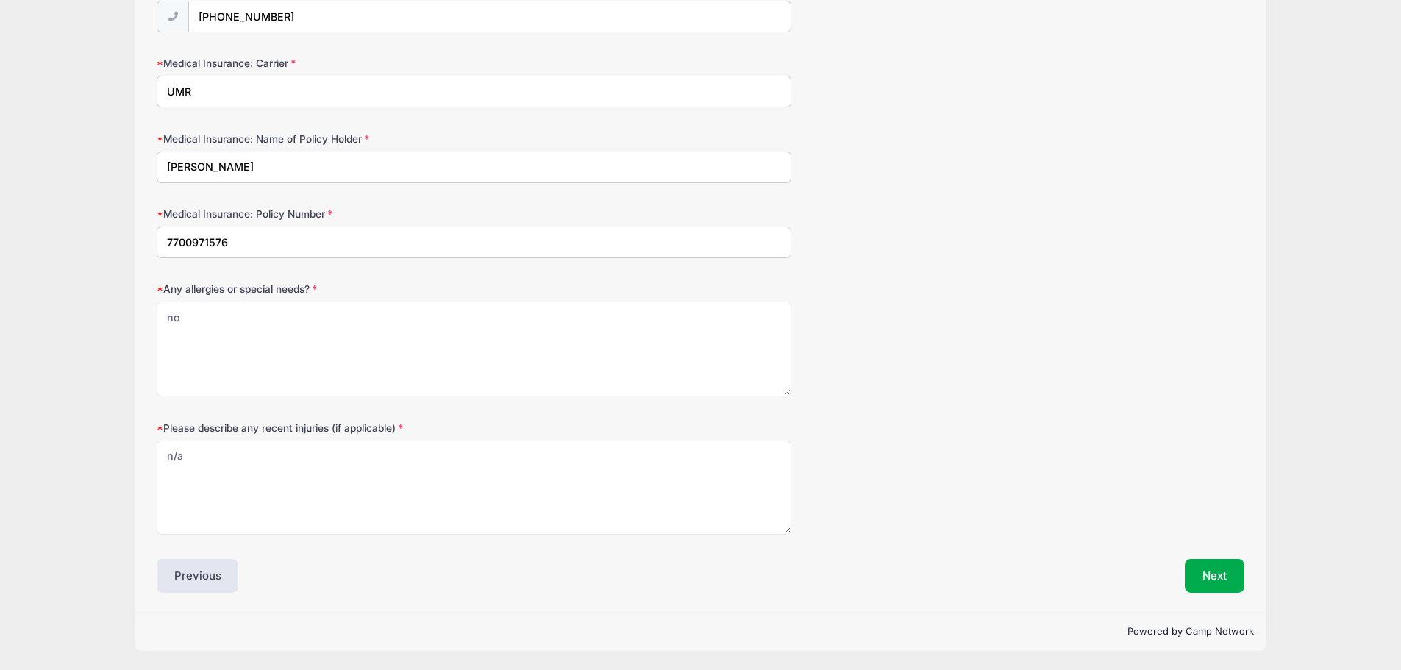
click at [878, 483] on div "Please describe any recent injuries (if applicable) n/a" at bounding box center [701, 478] width 1088 height 115
click at [1218, 566] on button "Next" at bounding box center [1215, 576] width 60 height 34
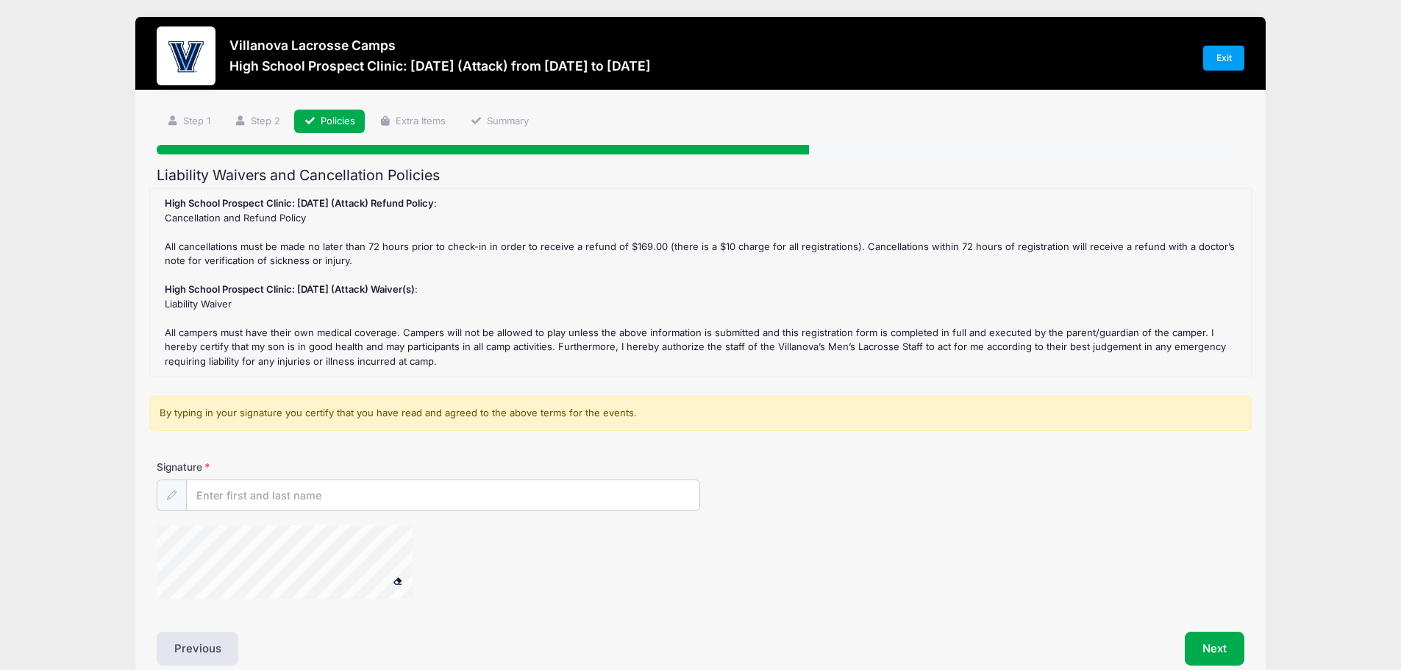
scroll to position [0, 0]
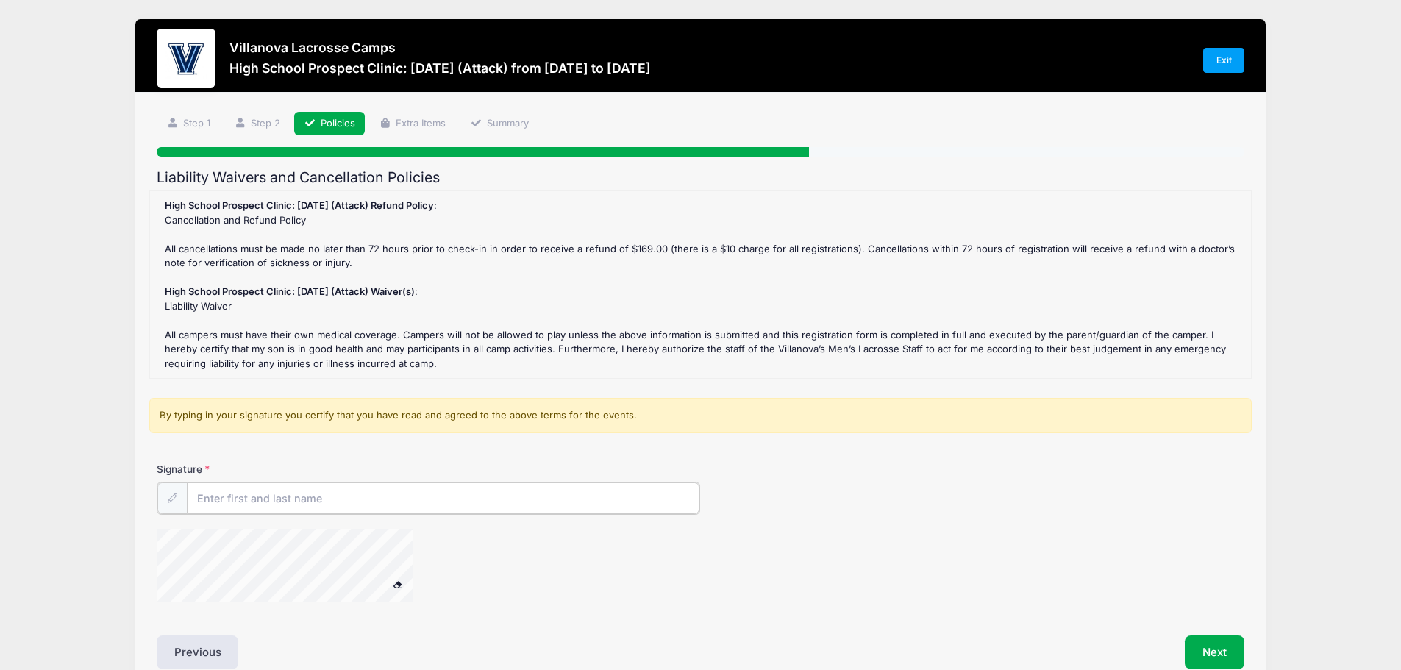
click at [265, 503] on input "Signature" at bounding box center [443, 499] width 513 height 32
type input "[PERSON_NAME]"
click at [1048, 536] on div at bounding box center [701, 566] width 1088 height 78
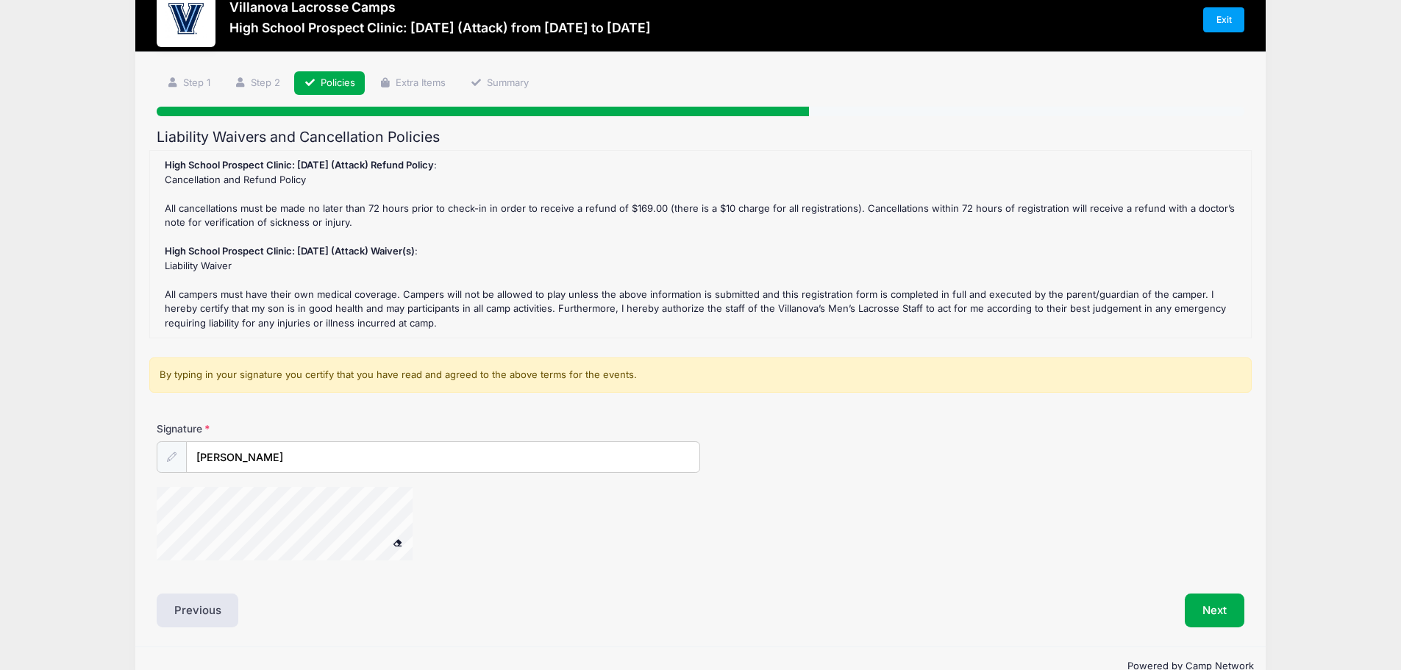
scroll to position [75, 0]
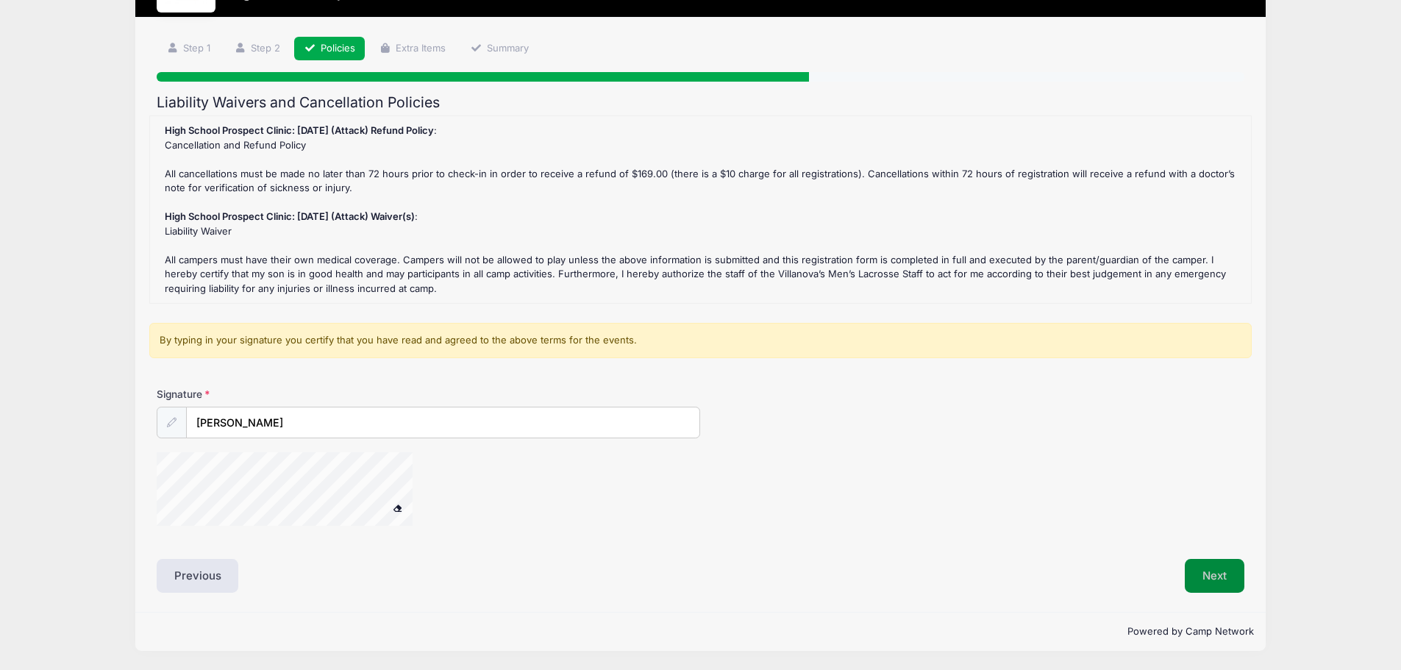
click at [1202, 580] on button "Next" at bounding box center [1215, 576] width 60 height 34
click at [1221, 579] on button "Next" at bounding box center [1215, 576] width 60 height 34
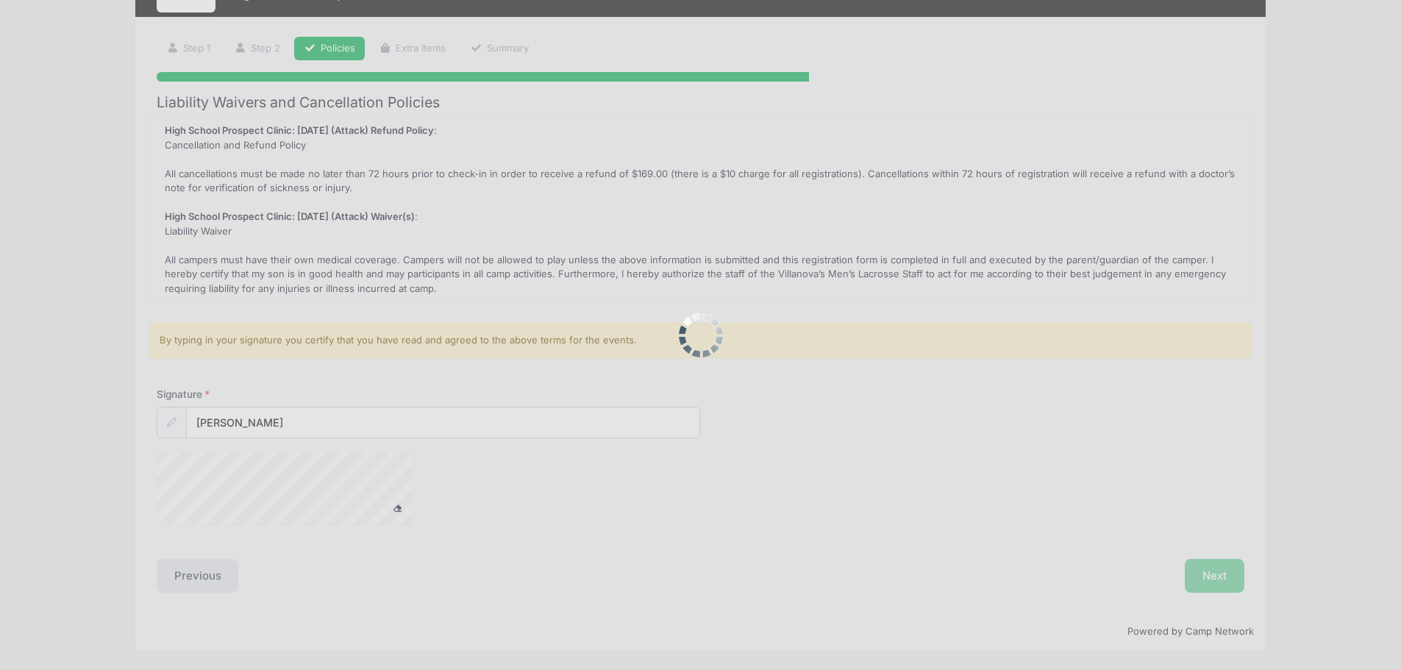
scroll to position [0, 0]
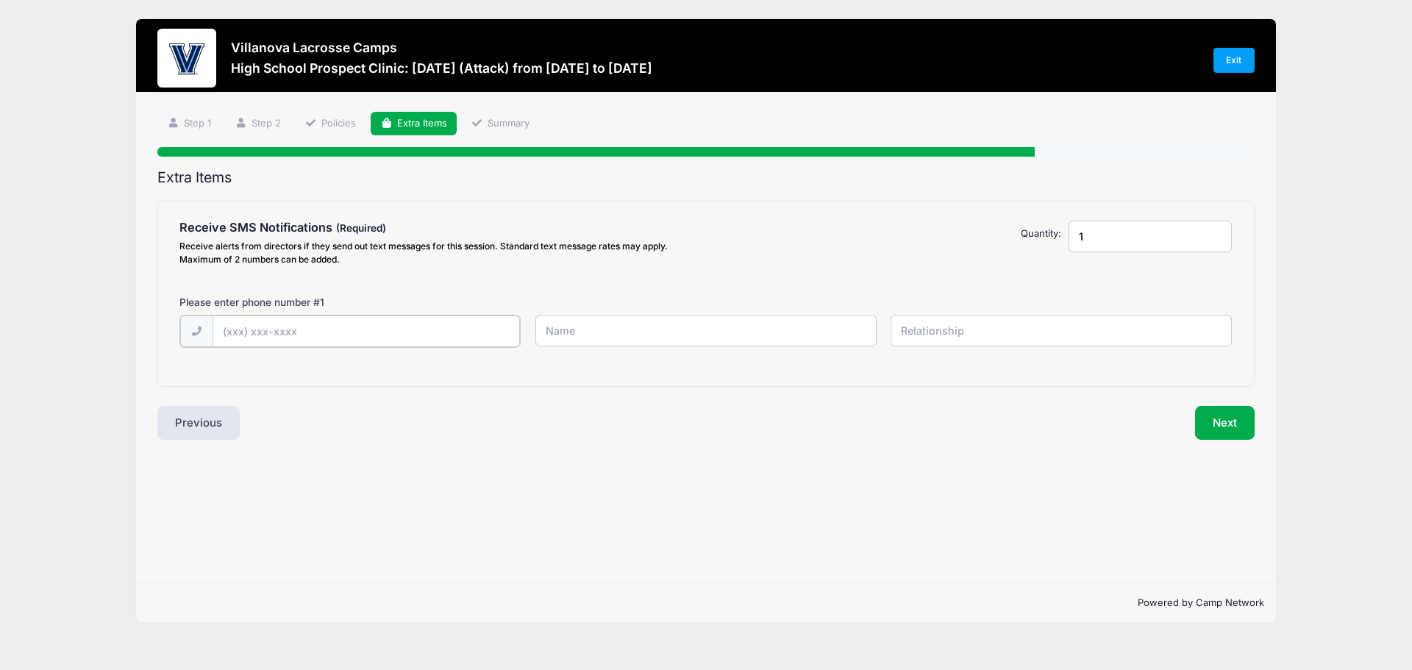
click at [301, 346] on input "text" at bounding box center [367, 332] width 308 height 32
type input "[PHONE_NUMBER]"
click at [751, 346] on input "text" at bounding box center [706, 331] width 341 height 32
type input "[PERSON_NAME]"
type input "Mother"
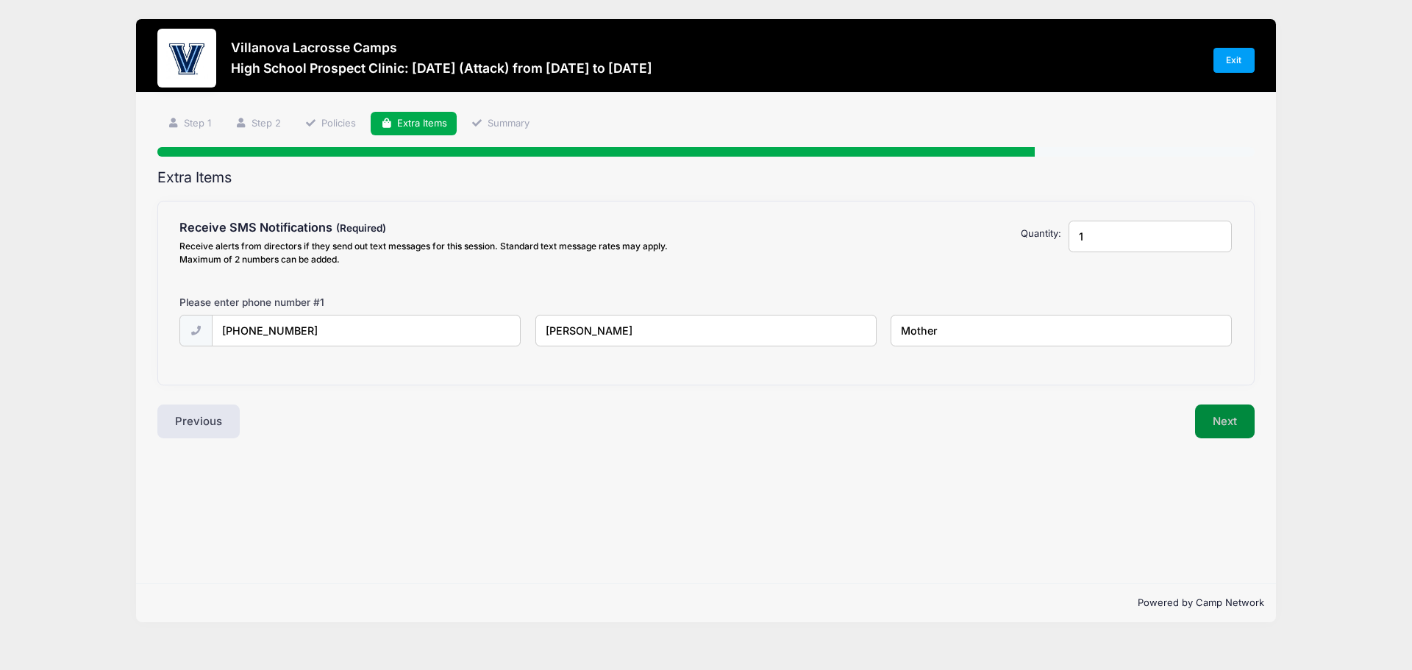
click at [1220, 416] on button "Next" at bounding box center [1225, 422] width 60 height 34
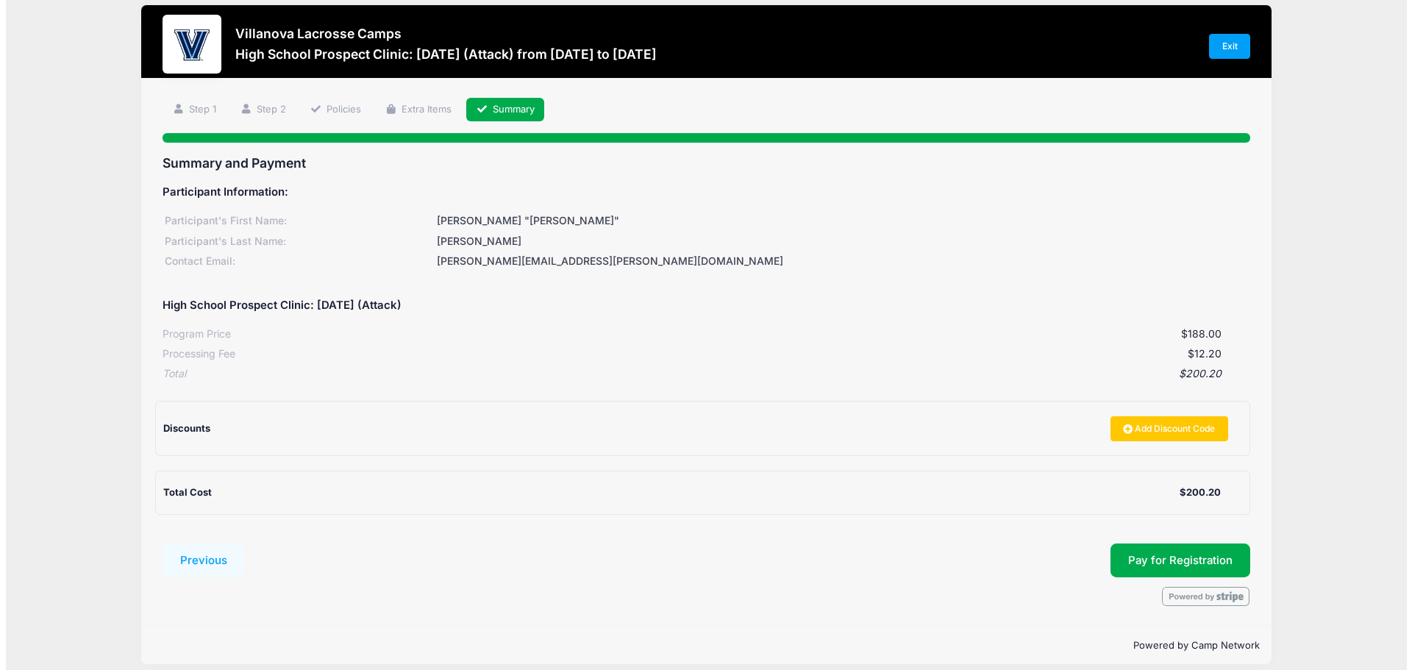
scroll to position [27, 0]
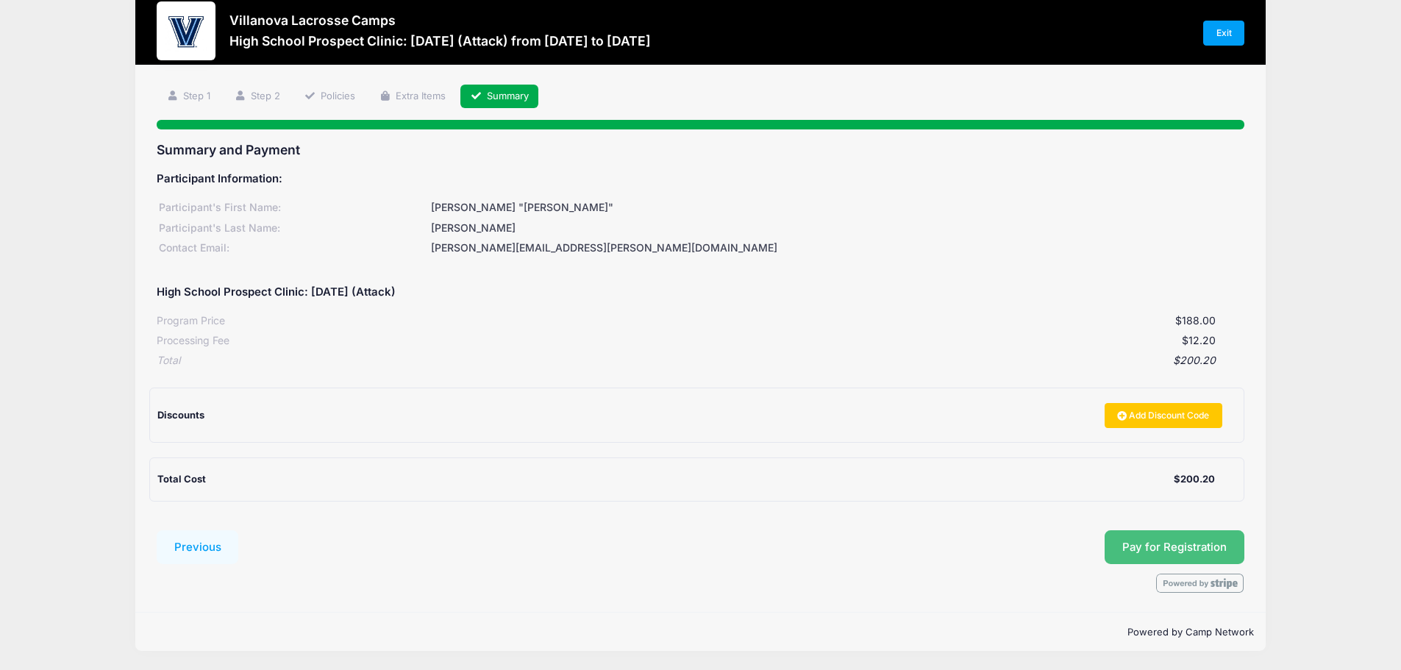
click at [1148, 552] on span "Pay for Registration" at bounding box center [1175, 547] width 104 height 13
